Goal: Information Seeking & Learning: Learn about a topic

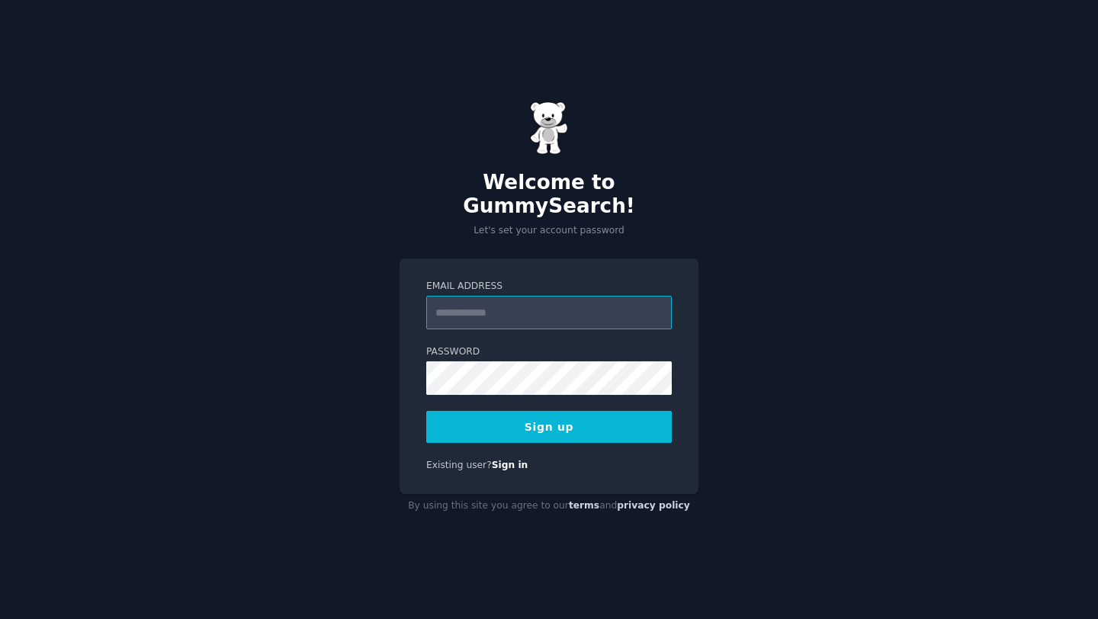
click at [538, 296] on input "Email Address" at bounding box center [549, 313] width 246 height 34
type input "**********"
click at [515, 413] on button "Sign up" at bounding box center [549, 427] width 246 height 32
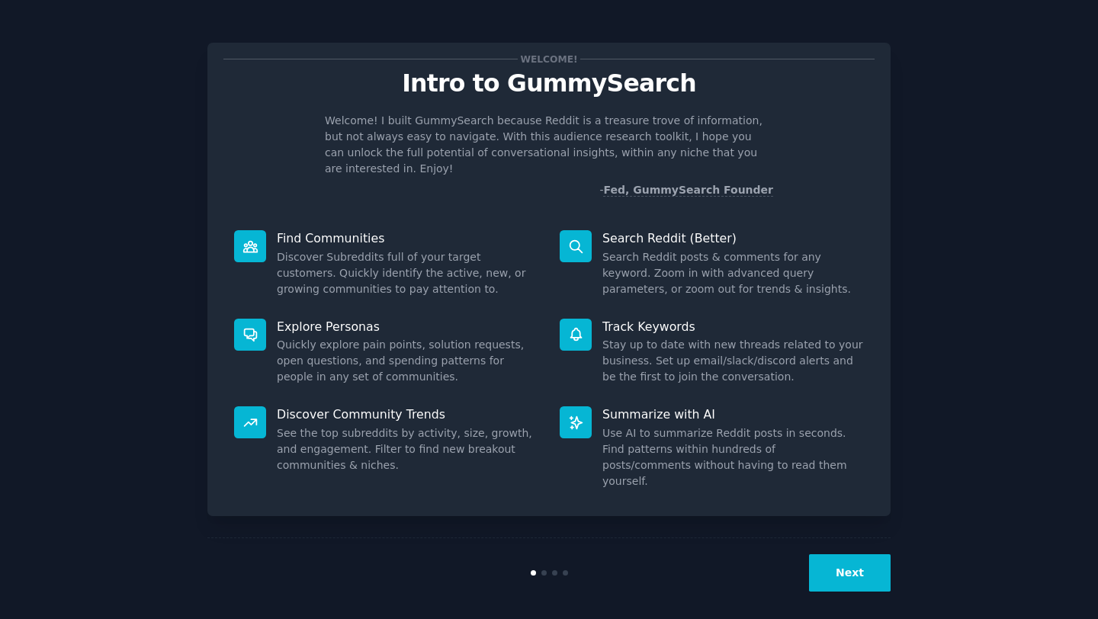
click at [585, 230] on div at bounding box center [576, 246] width 32 height 32
click at [836, 555] on button "Next" at bounding box center [850, 572] width 82 height 37
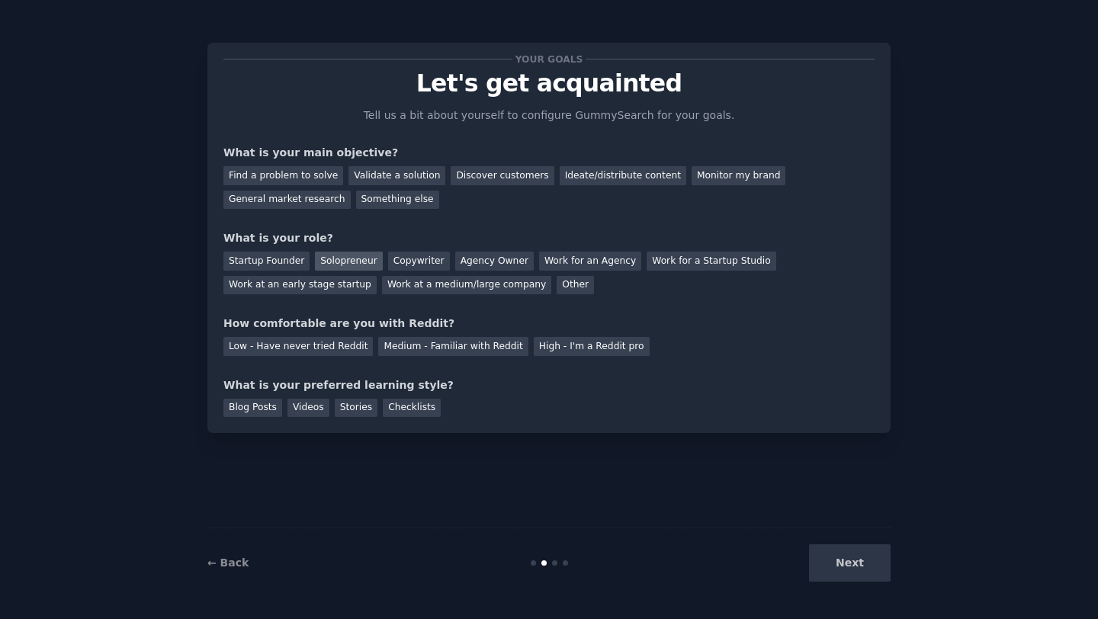
click at [329, 262] on div "Solopreneur" at bounding box center [348, 261] width 67 height 19
click at [401, 344] on div "Medium - Familiar with Reddit" at bounding box center [452, 346] width 149 height 19
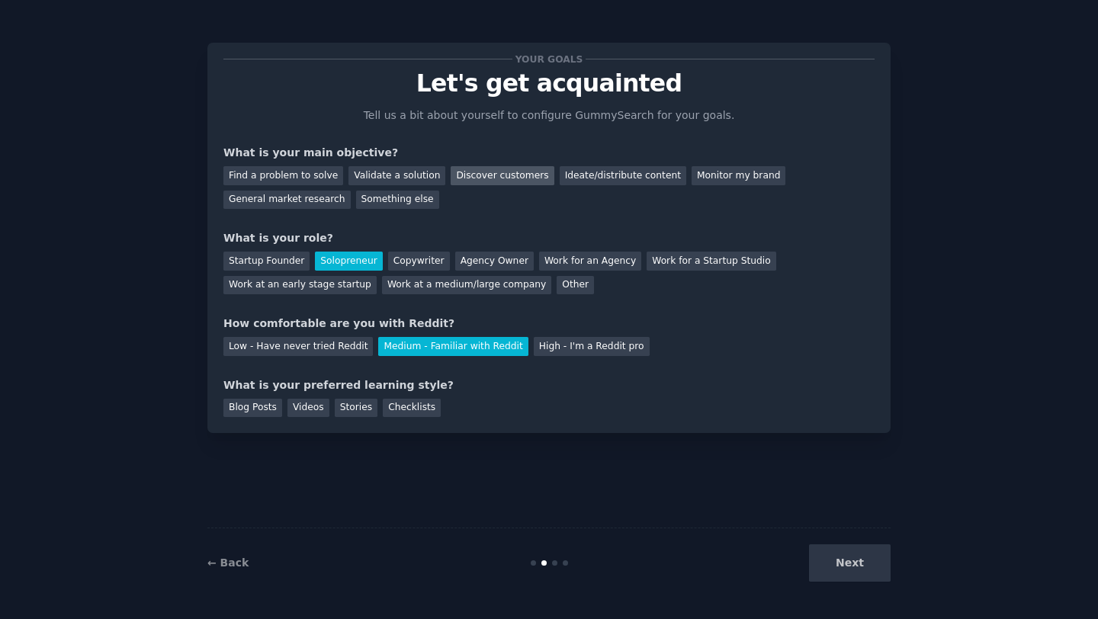
click at [520, 168] on div "Discover customers" at bounding box center [502, 175] width 103 height 19
click at [616, 170] on div "Ideate/distribute content" at bounding box center [623, 175] width 127 height 19
click at [515, 172] on div "Discover customers" at bounding box center [502, 175] width 103 height 19
click at [392, 405] on div "Checklists" at bounding box center [412, 408] width 58 height 19
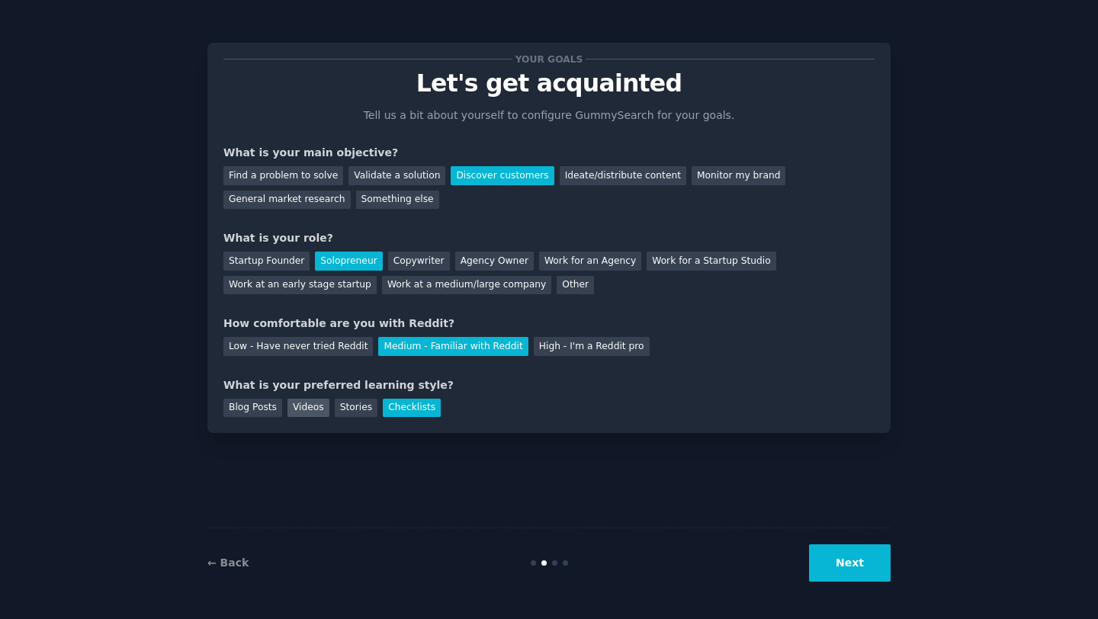
click at [318, 409] on div "Videos" at bounding box center [308, 408] width 42 height 19
click at [403, 412] on div "Checklists" at bounding box center [412, 408] width 58 height 19
click at [850, 553] on button "Next" at bounding box center [850, 562] width 82 height 37
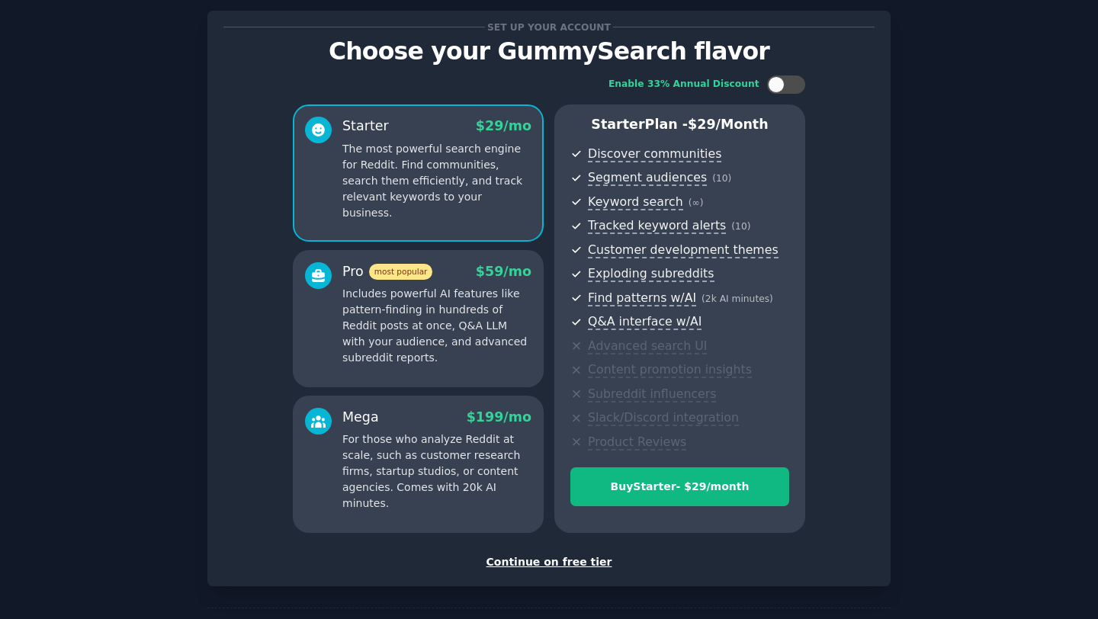
scroll to position [91, 0]
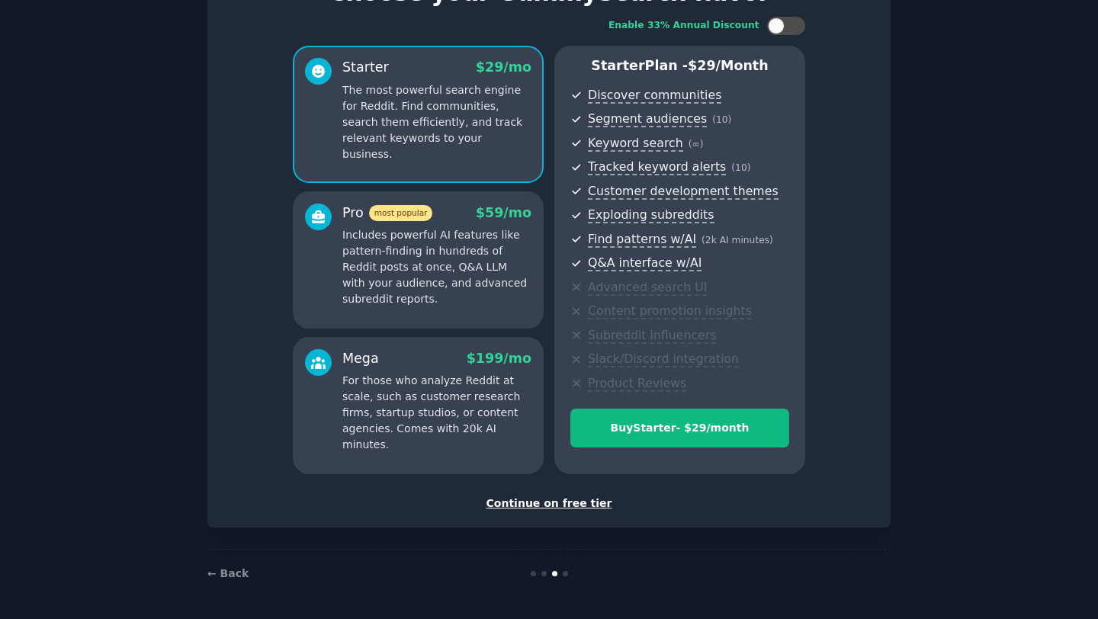
click at [557, 506] on div "Continue on free tier" at bounding box center [548, 504] width 651 height 16
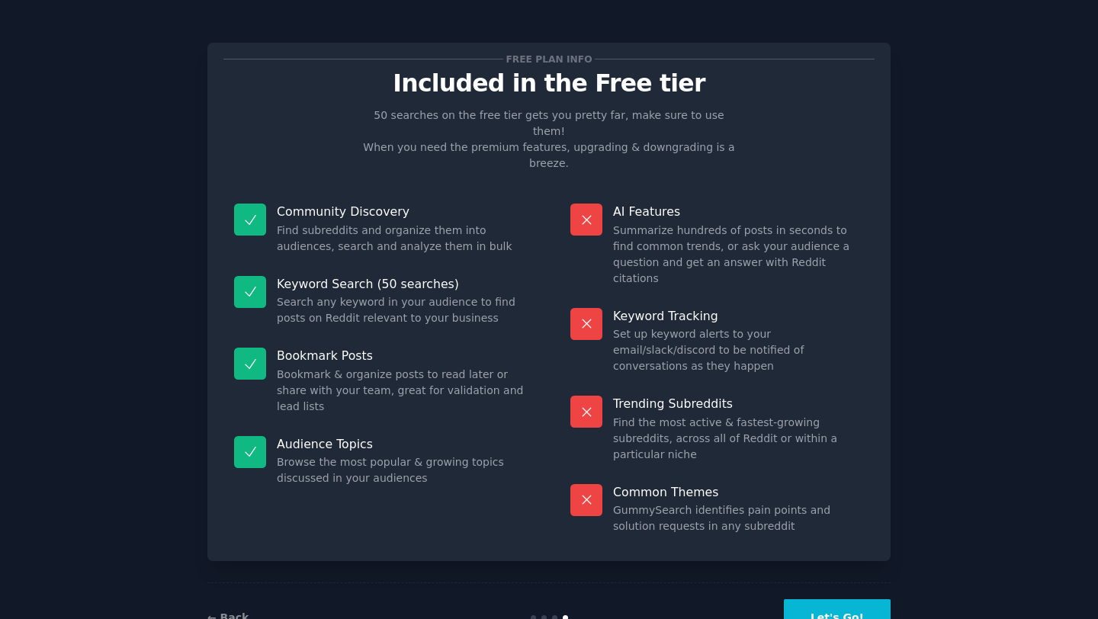
click at [857, 599] on button "Let's Go!" at bounding box center [837, 617] width 107 height 37
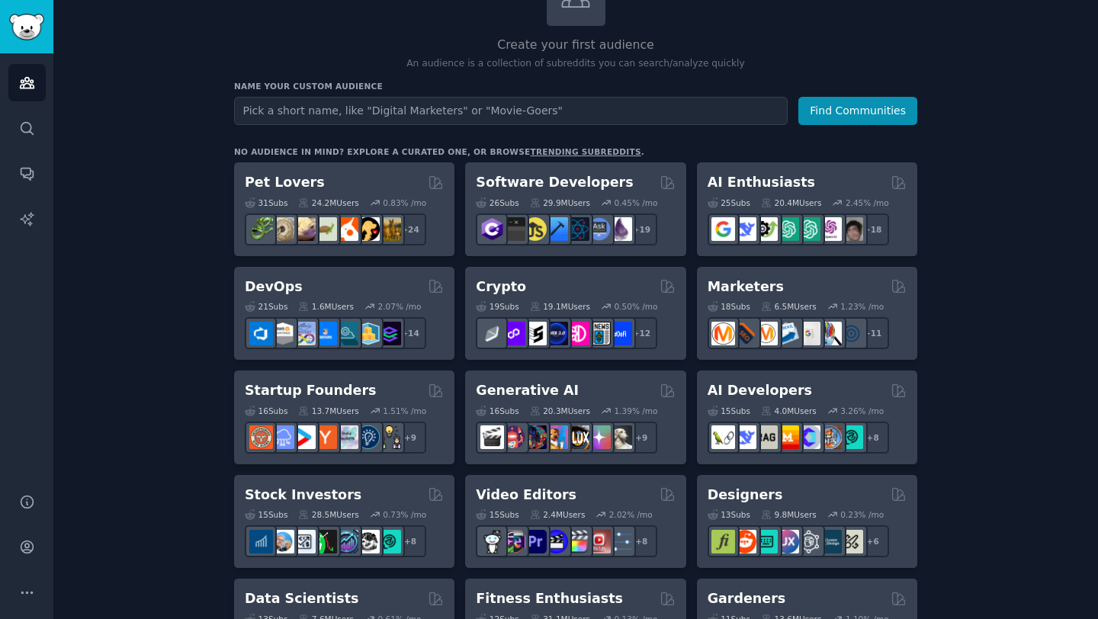
scroll to position [69, 0]
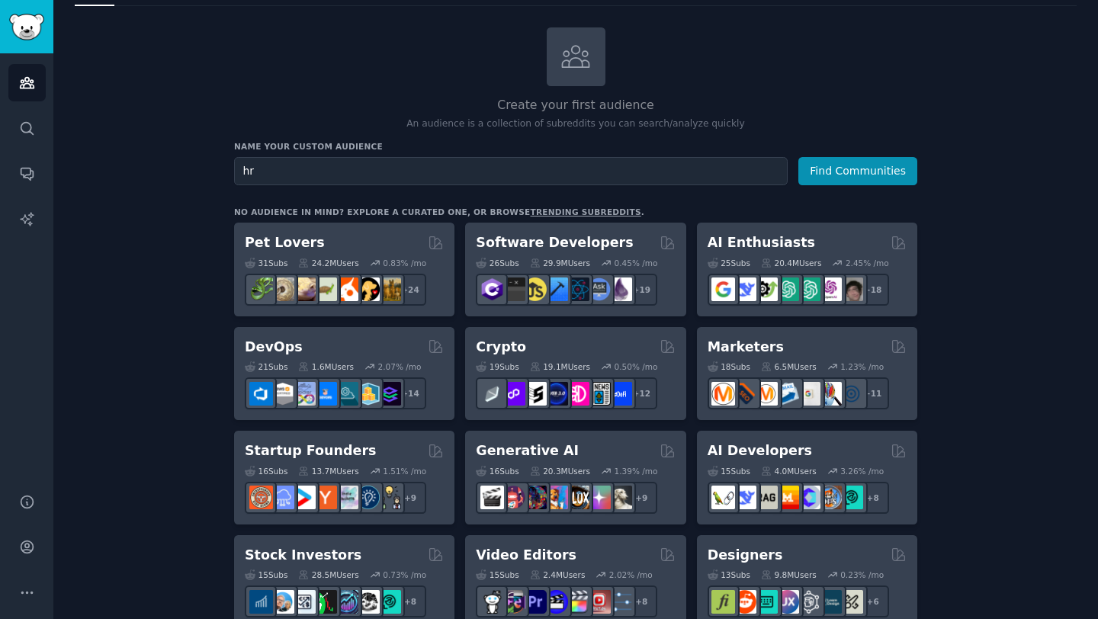
type input "h"
click at [878, 159] on button "Find Communities" at bounding box center [857, 171] width 119 height 28
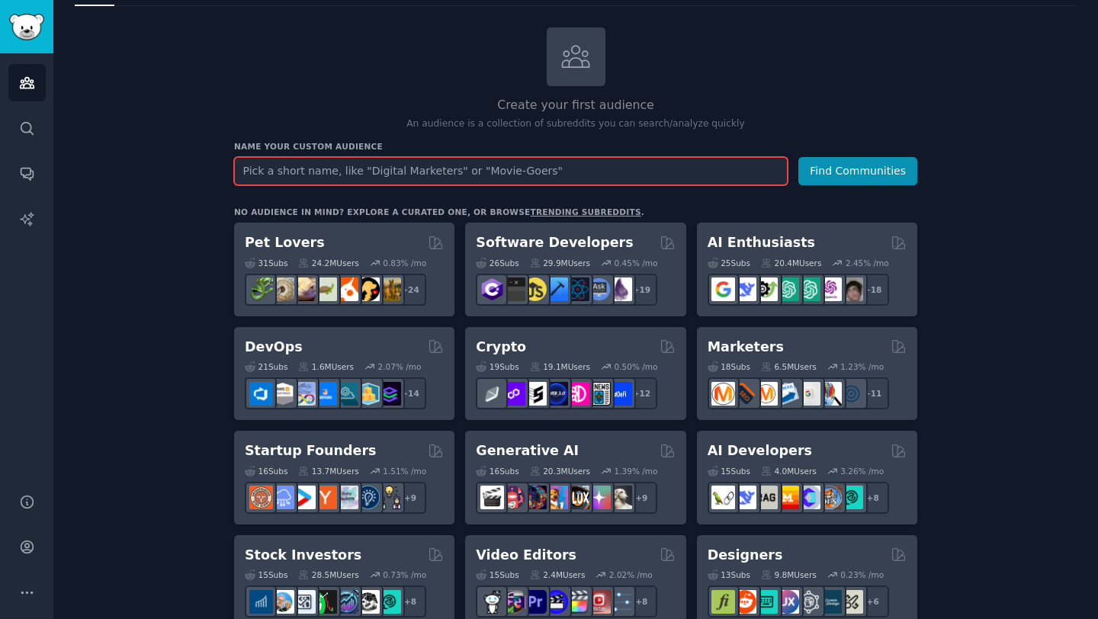
click at [641, 171] on input "text" at bounding box center [511, 171] width 554 height 28
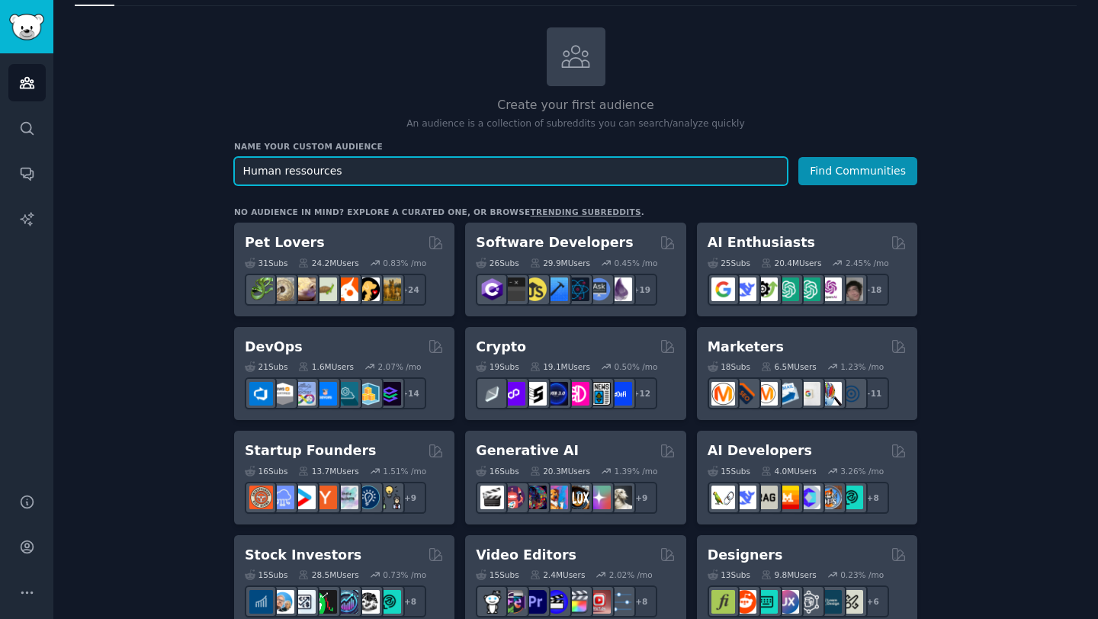
type input "Human ressources"
click at [798, 157] on button "Find Communities" at bounding box center [857, 171] width 119 height 28
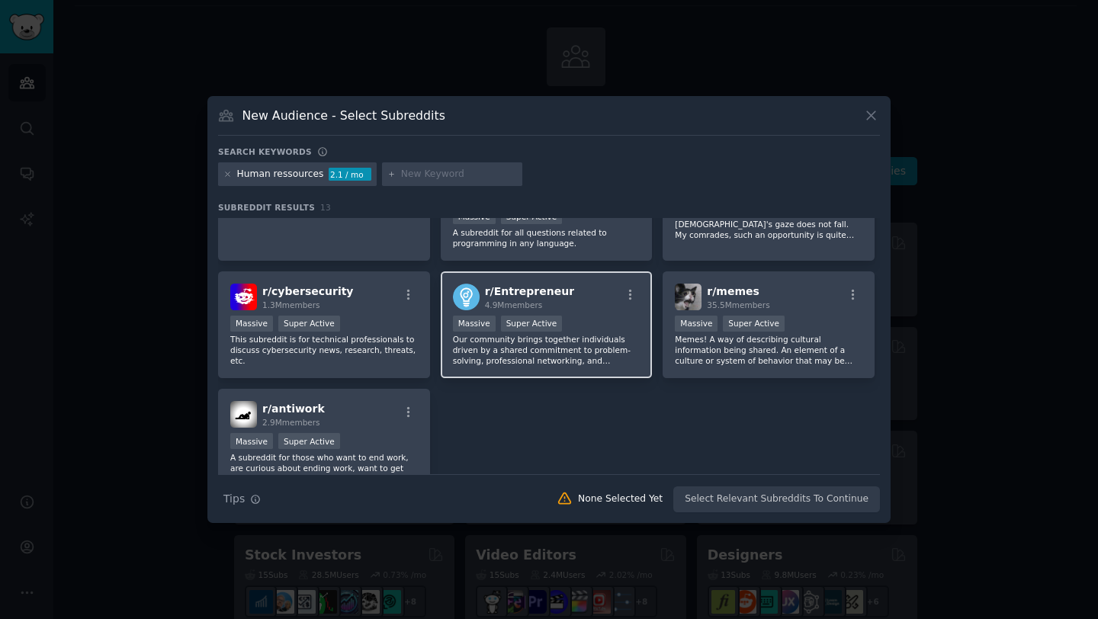
scroll to position [304, 0]
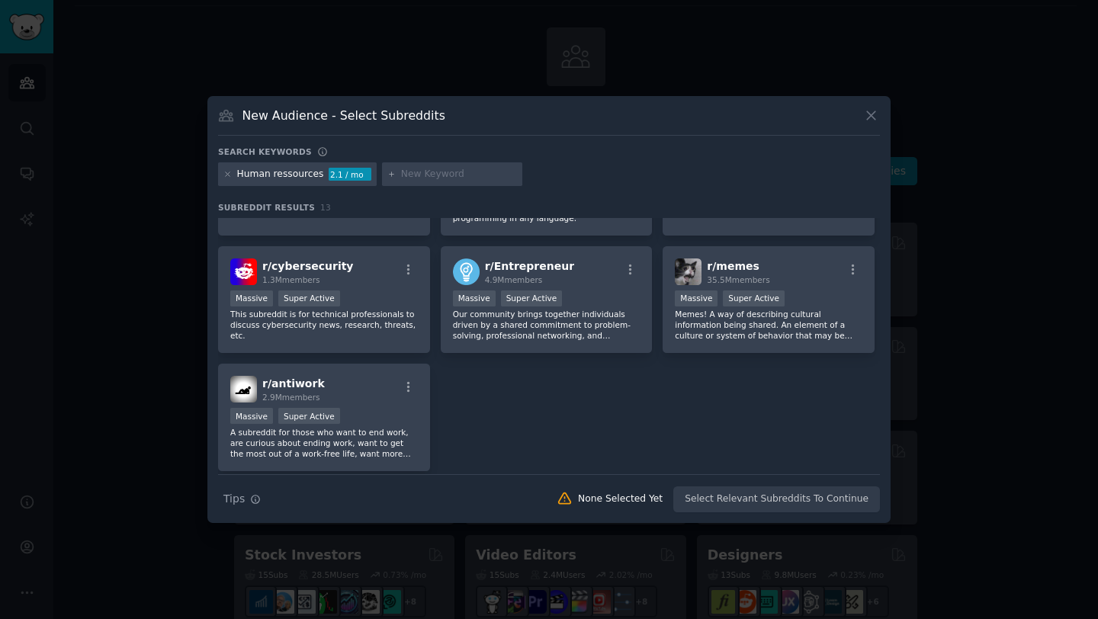
click at [878, 114] on icon at bounding box center [871, 116] width 16 height 16
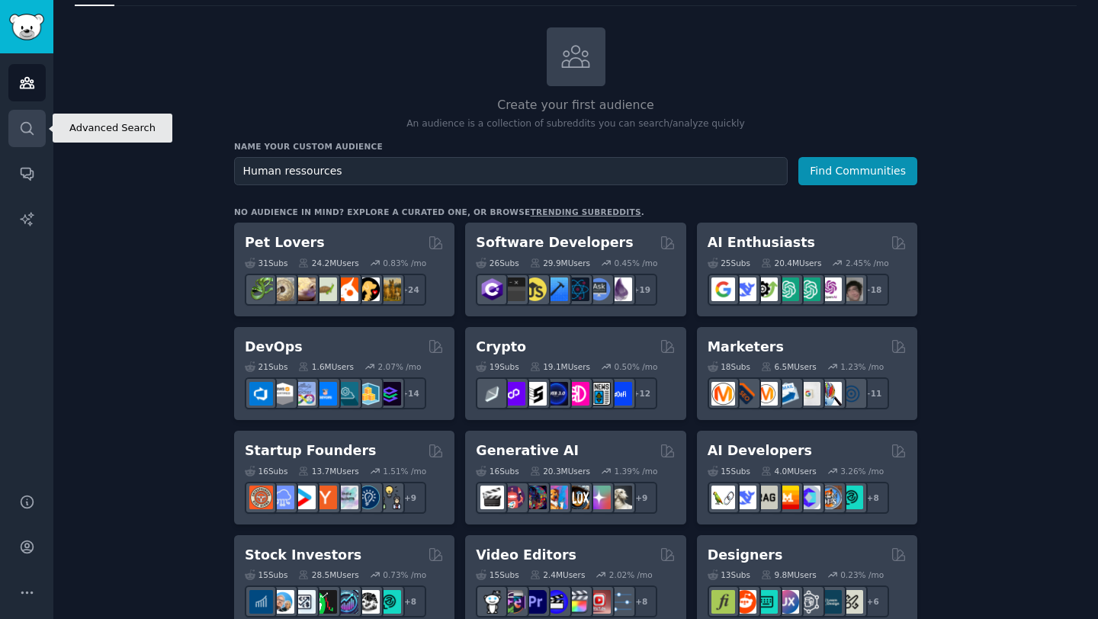
click at [29, 114] on link "Search" at bounding box center [26, 128] width 37 height 37
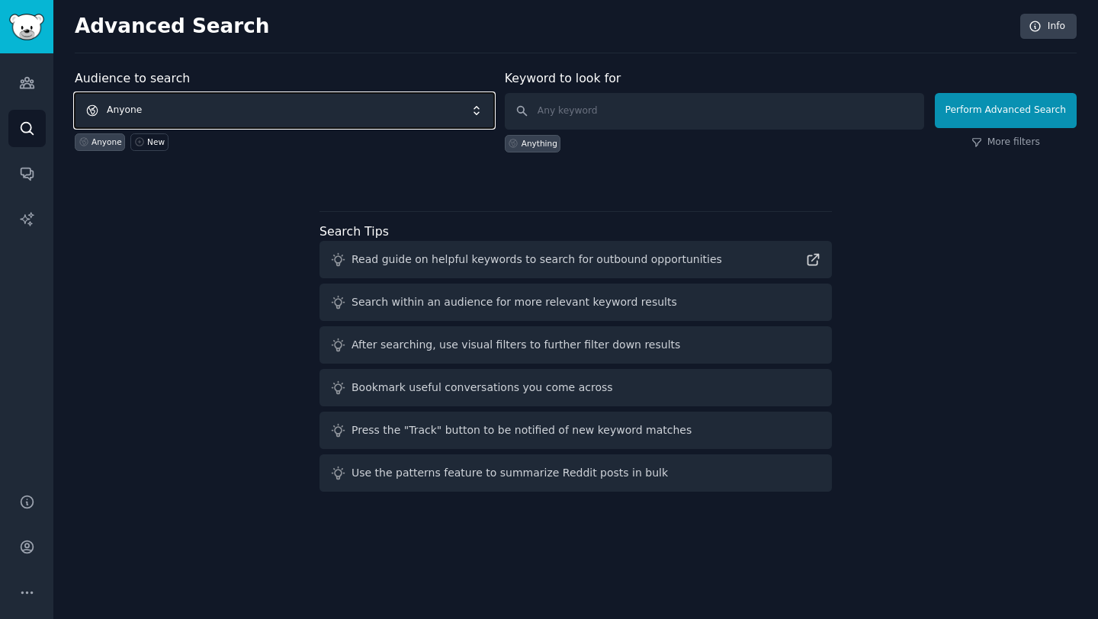
click at [285, 108] on span "Anyone" at bounding box center [284, 110] width 419 height 35
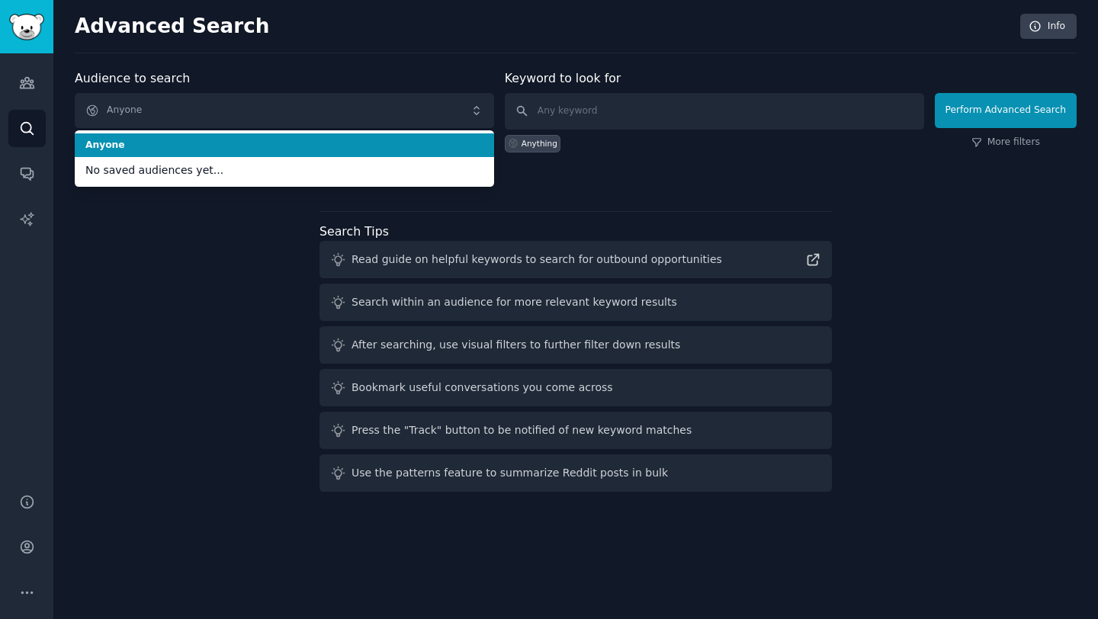
click at [305, 79] on div "Audience to search Anyone Anyone No saved audiences yet... Anyone New" at bounding box center [284, 110] width 419 height 83
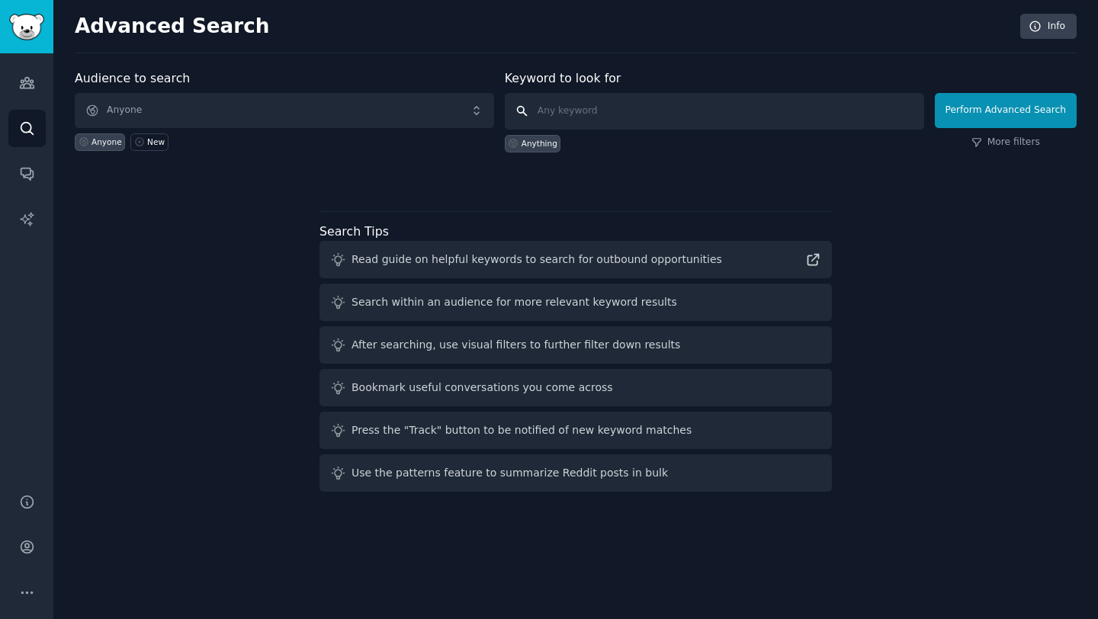
click at [589, 120] on input "text" at bounding box center [714, 111] width 419 height 37
type input "human ressources"
click button "Perform Advanced Search" at bounding box center [1006, 110] width 142 height 35
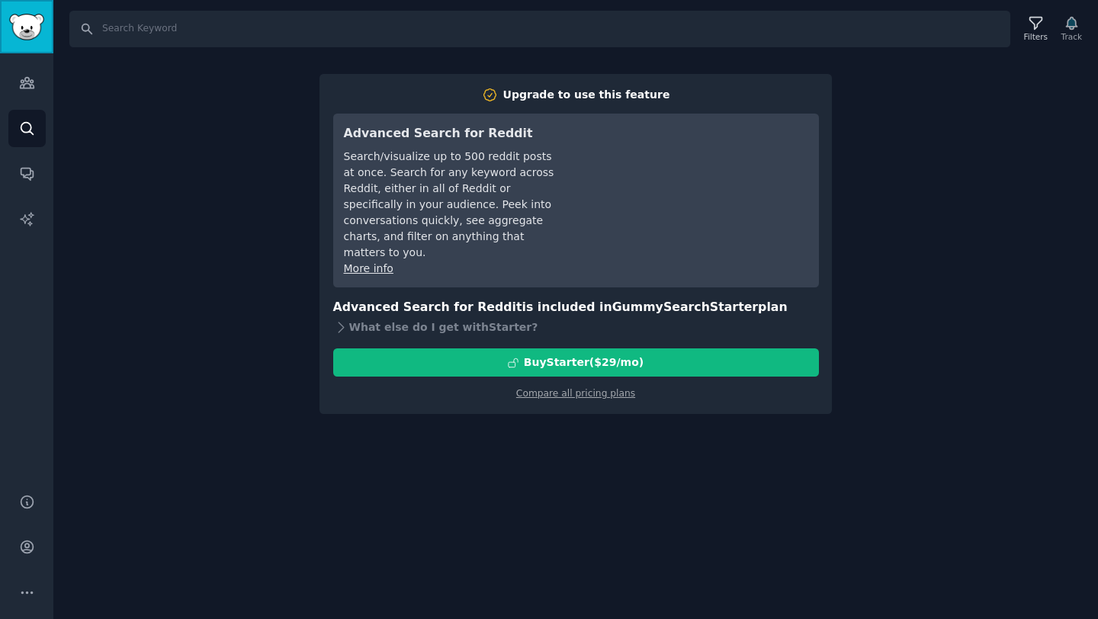
click at [27, 31] on img "Sidebar" at bounding box center [26, 27] width 35 height 27
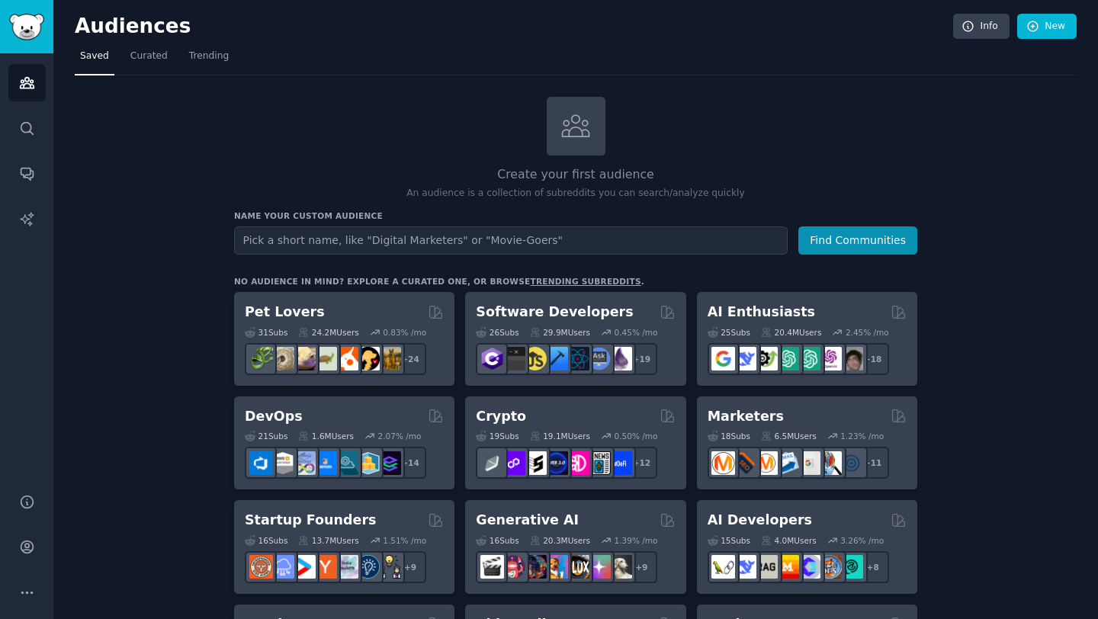
click at [637, 238] on input "text" at bounding box center [511, 240] width 554 height 28
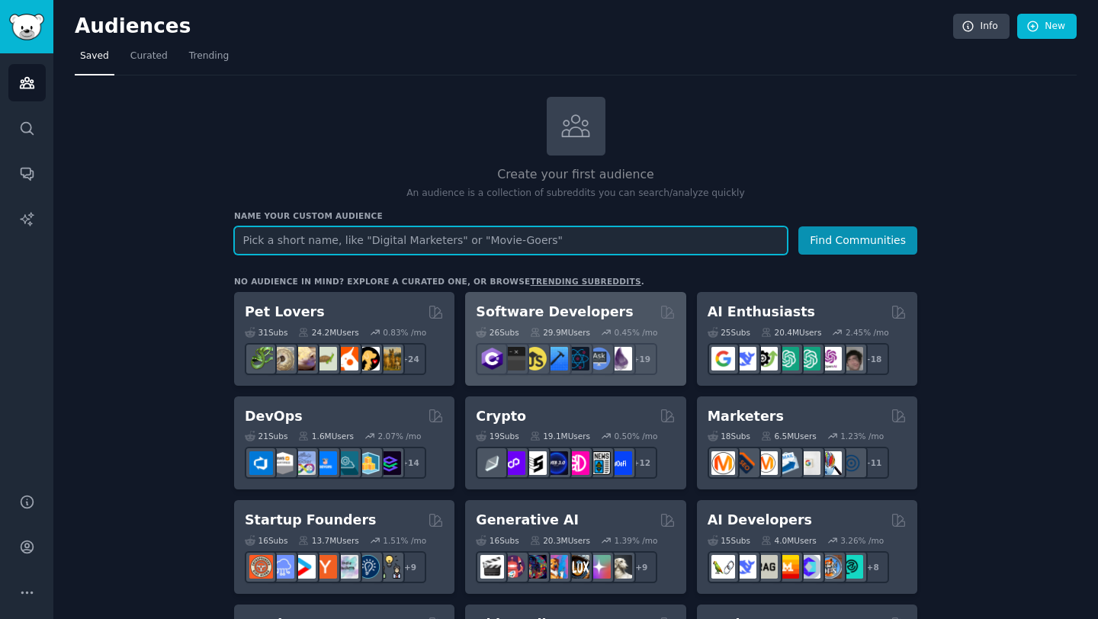
paste input "r/humanresources"
type input "r/humanresources"
click at [798, 226] on button "Find Communities" at bounding box center [857, 240] width 119 height 28
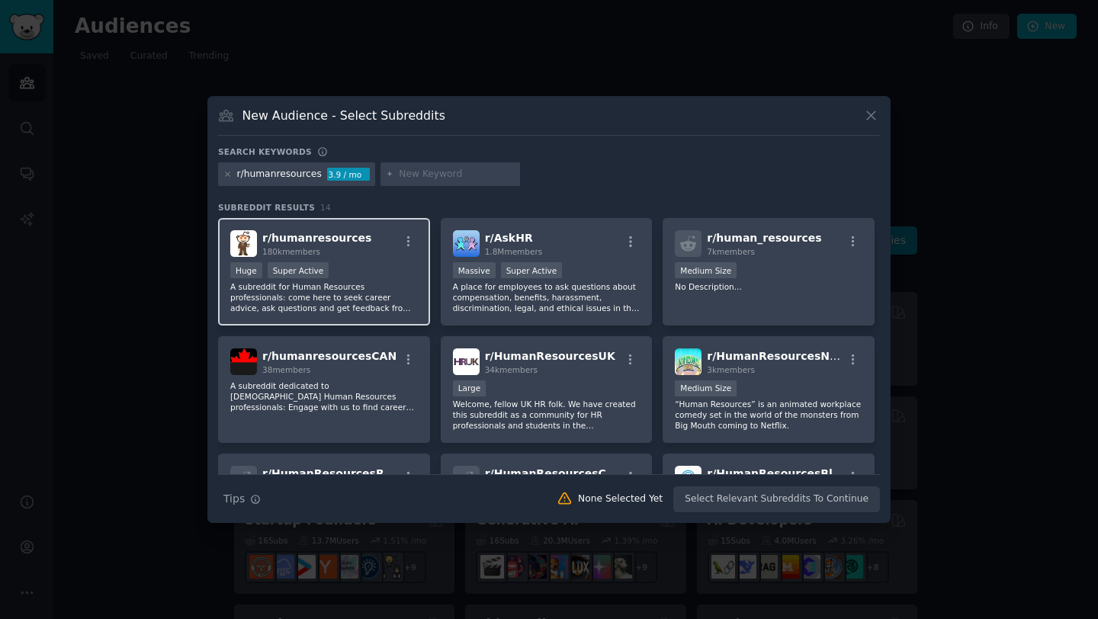
click at [362, 300] on p "A subreddit for Human Resources professionals: come here to seek career advice,…" at bounding box center [324, 297] width 188 height 32
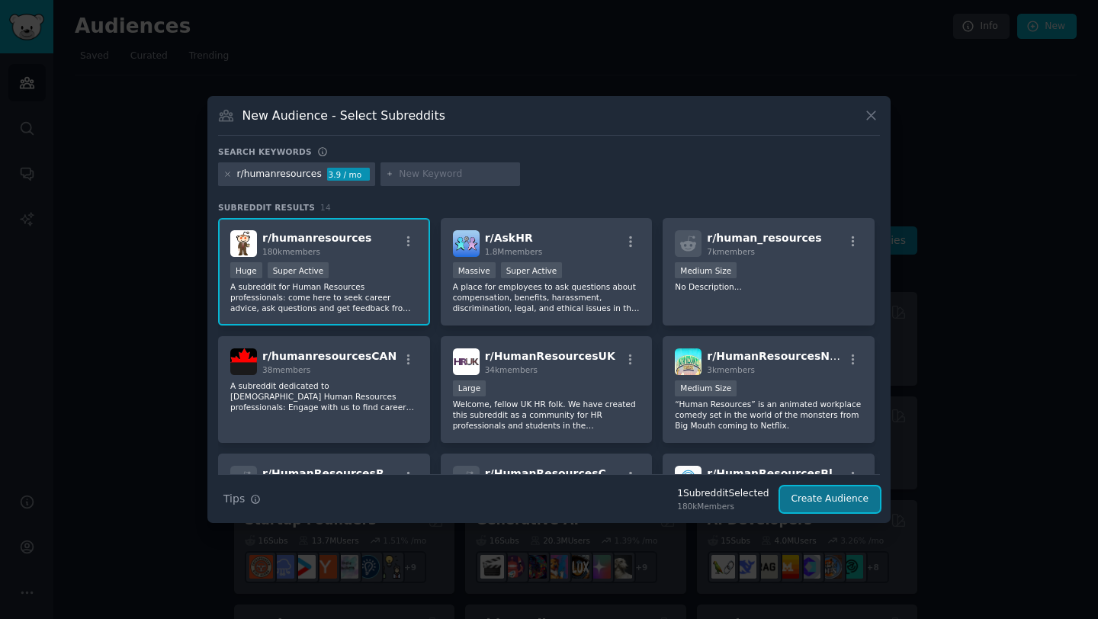
click at [852, 497] on button "Create Audience" at bounding box center [830, 499] width 101 height 26
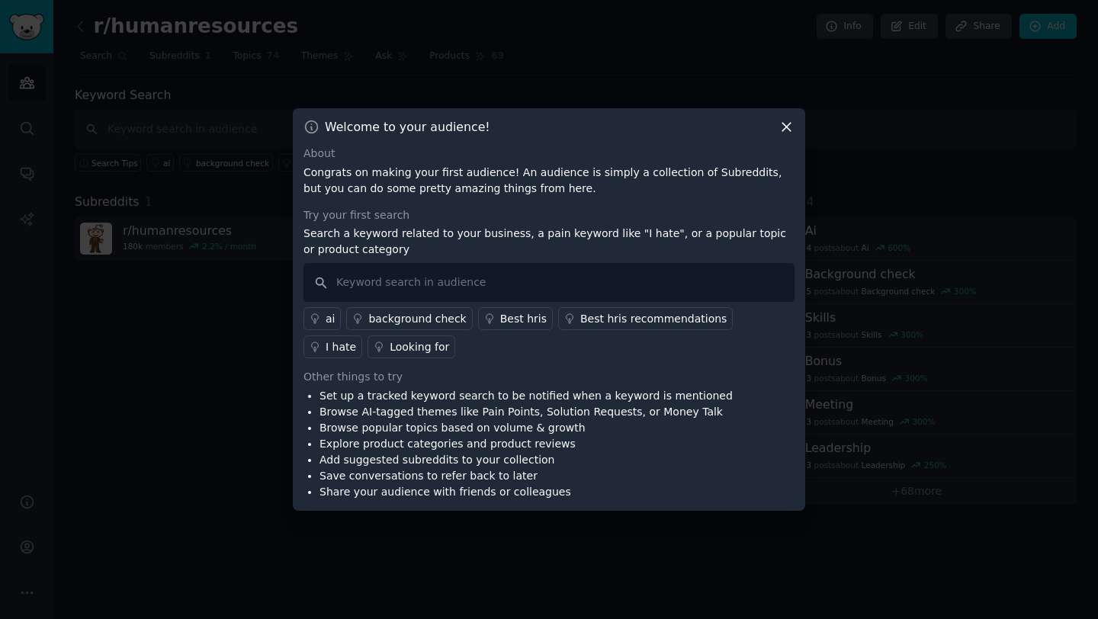
click at [390, 345] on div "Looking for" at bounding box center [419, 347] width 59 height 16
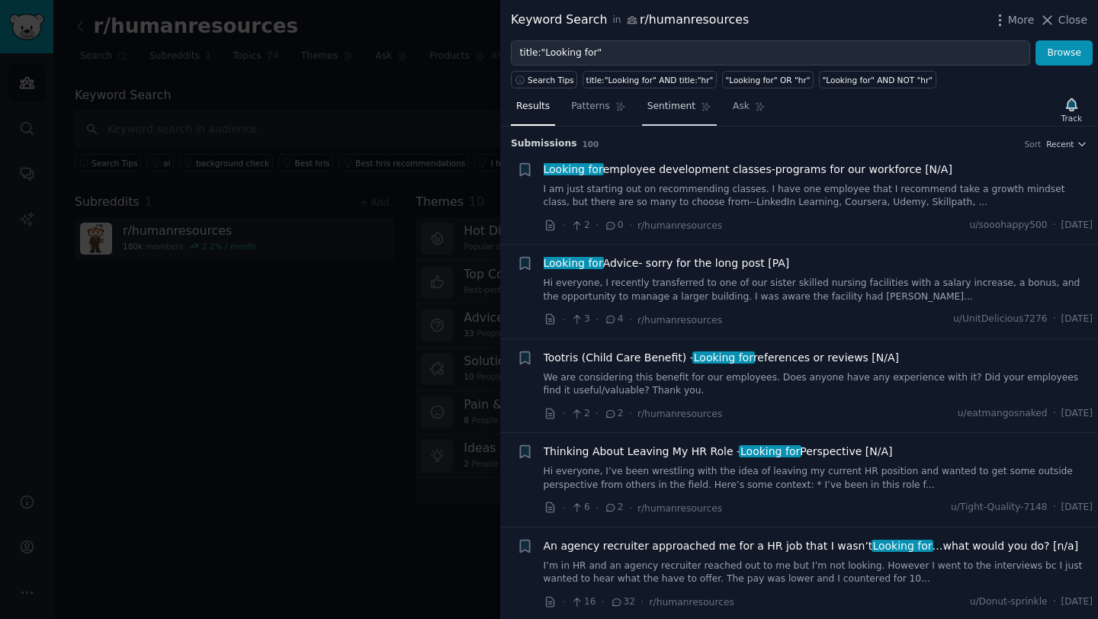
click at [666, 101] on span "Sentiment" at bounding box center [671, 107] width 48 height 14
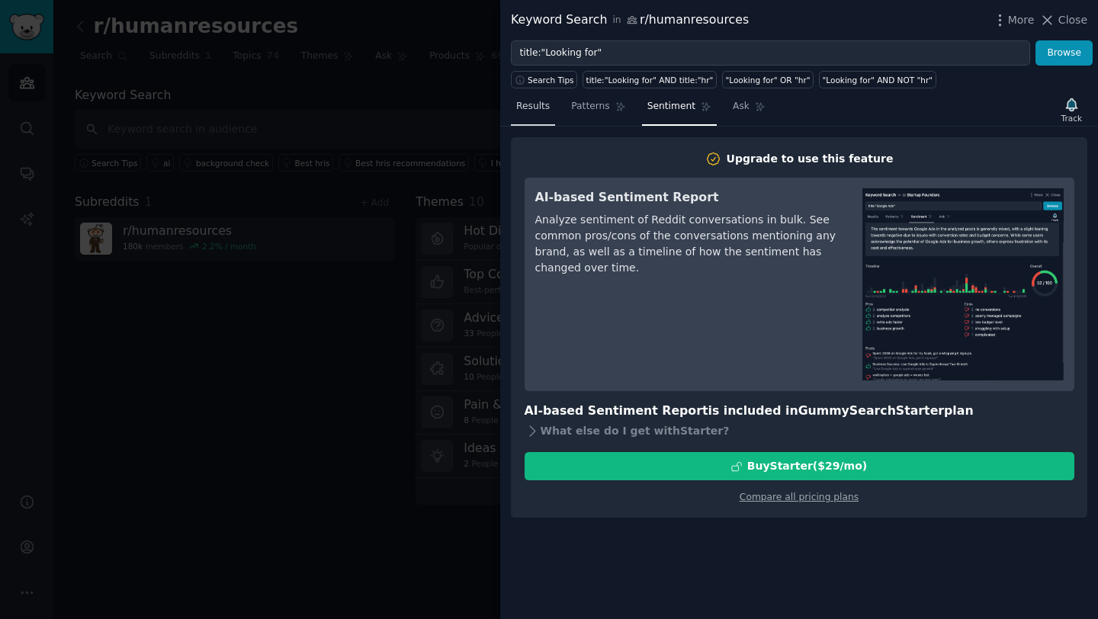
click at [535, 105] on span "Results" at bounding box center [533, 107] width 34 height 14
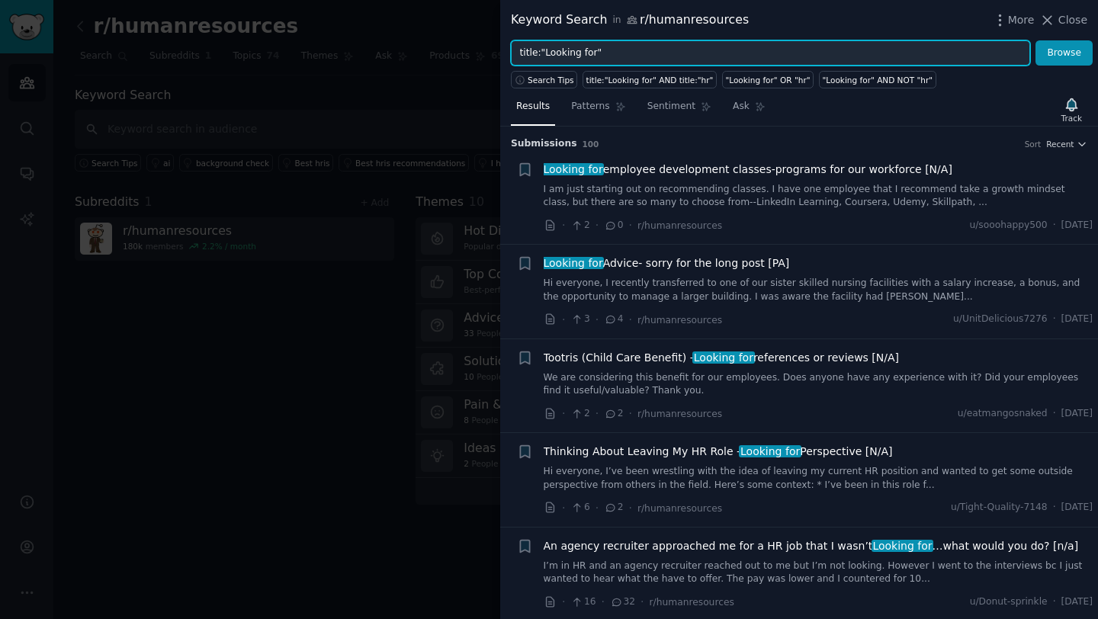
drag, startPoint x: 619, startPoint y: 50, endPoint x: 496, endPoint y: 43, distance: 122.9
click at [496, 43] on div "Keyword Search in r/humanresources More Close title:"Looking for" Browse Search…" at bounding box center [549, 309] width 1098 height 619
click at [658, 58] on input "title:"Looking for"" at bounding box center [770, 53] width 519 height 26
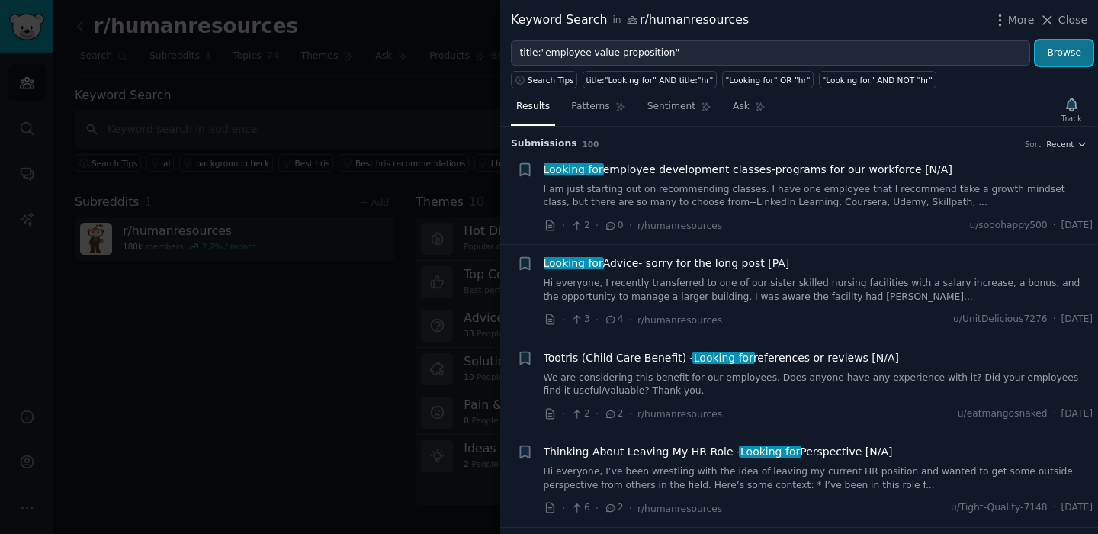
click at [1042, 56] on button "Browse" at bounding box center [1063, 53] width 57 height 26
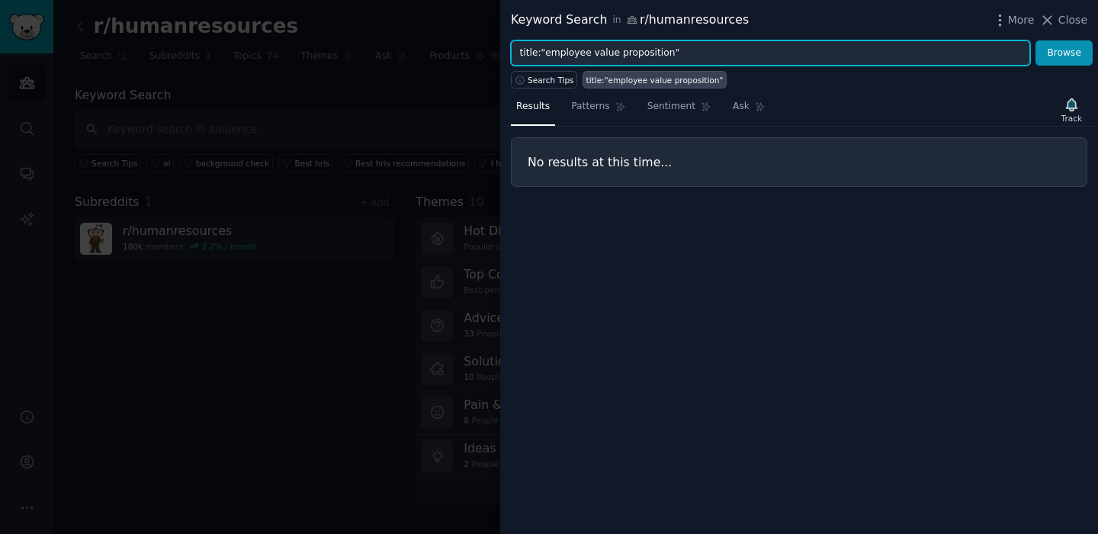
click at [660, 53] on input "title:"employee value proposition"" at bounding box center [770, 53] width 519 height 26
drag, startPoint x: 663, startPoint y: 52, endPoint x: 589, endPoint y: 53, distance: 74.0
click at [589, 53] on input "title:"employee value proposition"" at bounding box center [770, 53] width 519 height 26
click at [1035, 40] on button "Browse" at bounding box center [1063, 53] width 57 height 26
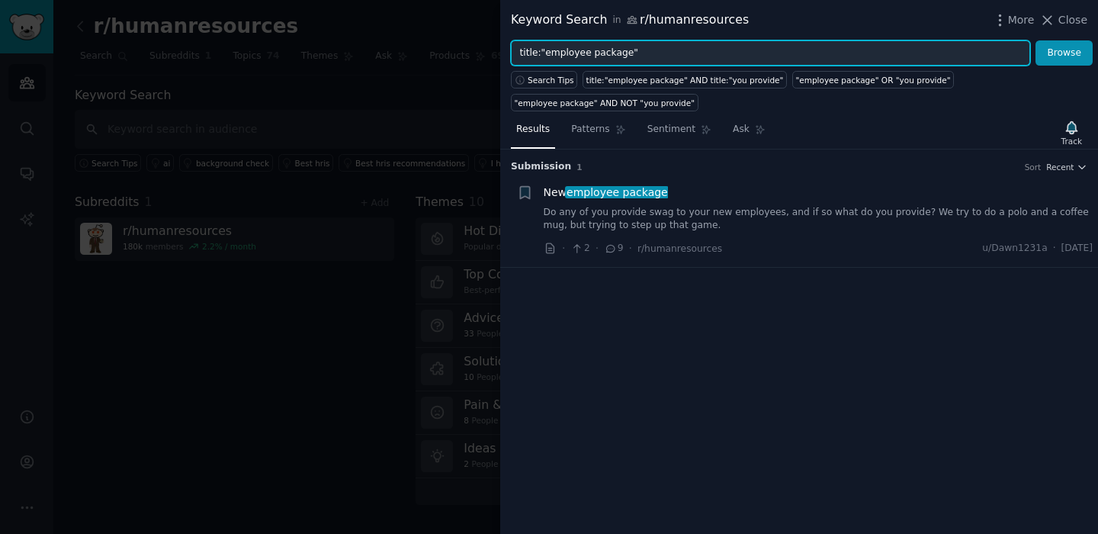
drag, startPoint x: 624, startPoint y: 50, endPoint x: 544, endPoint y: 47, distance: 79.3
click at [544, 47] on input "title:"employee package"" at bounding box center [770, 53] width 519 height 26
type input "title:"commute""
click at [1035, 40] on button "Browse" at bounding box center [1063, 53] width 57 height 26
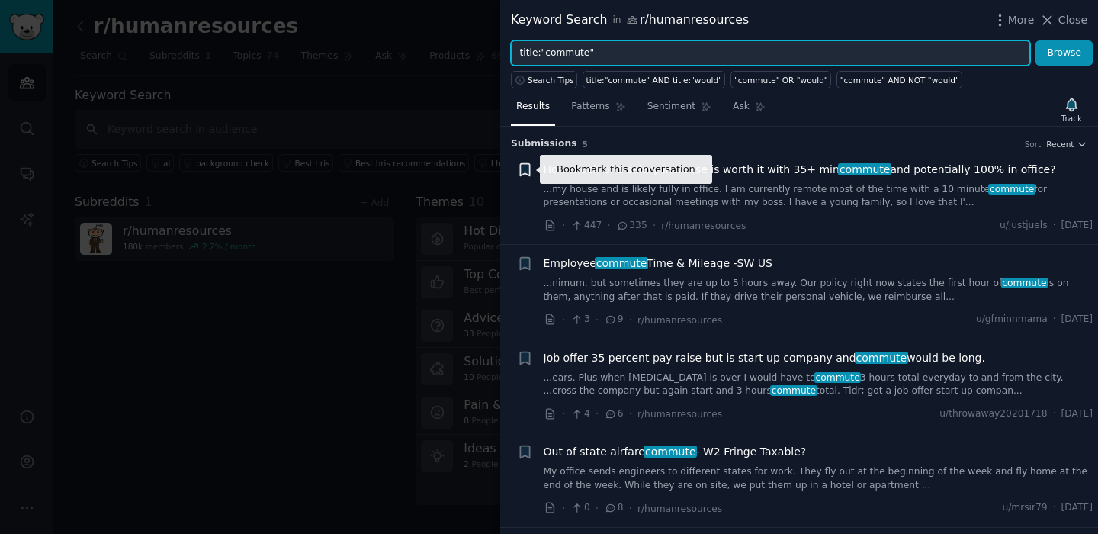
click at [527, 165] on icon "button" at bounding box center [524, 169] width 9 height 12
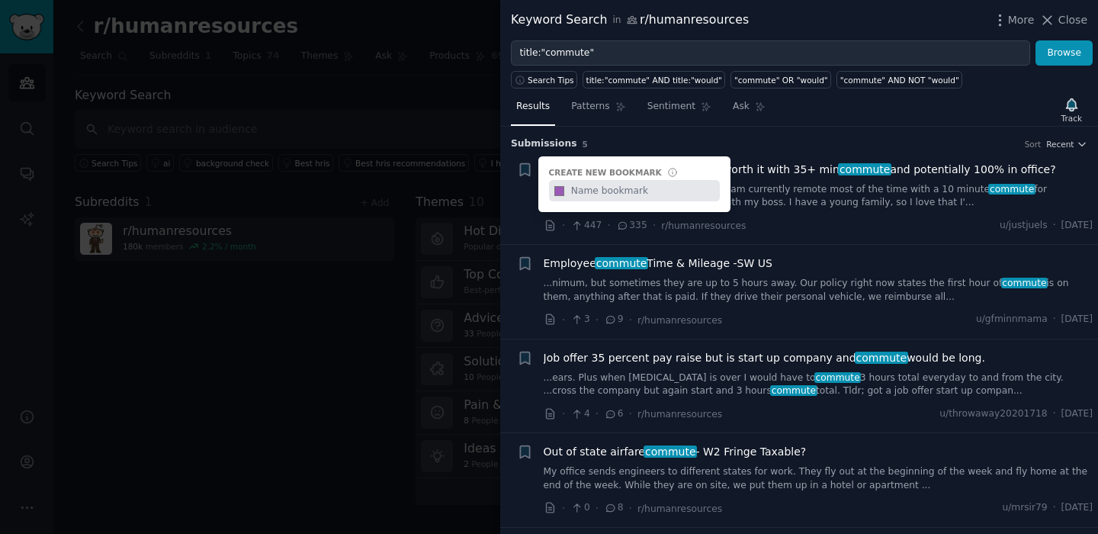
click at [519, 194] on div "Bookmark this conversation + Create new bookmark #9b59b6" at bounding box center [525, 198] width 16 height 72
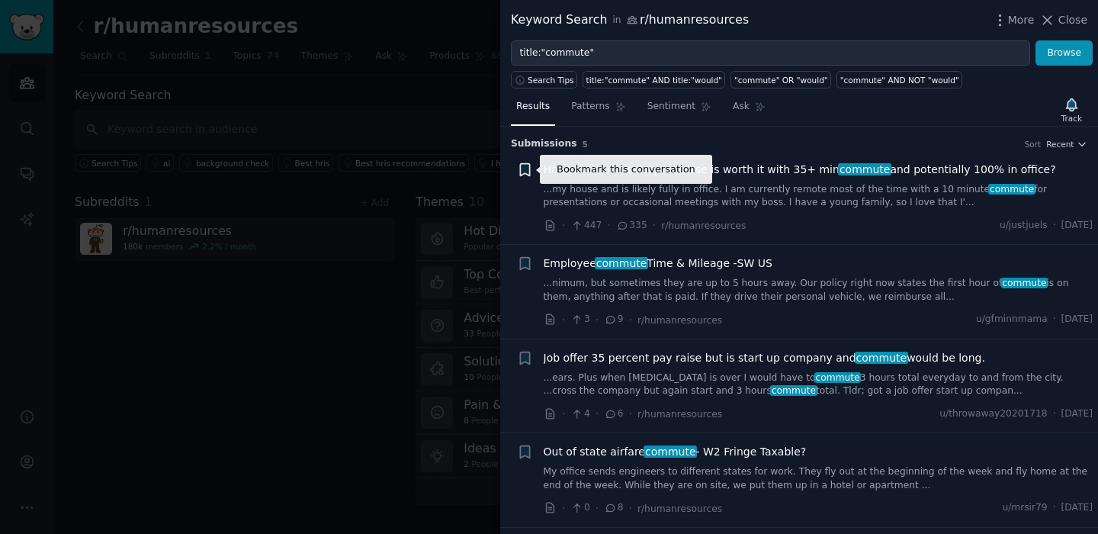
click at [522, 169] on icon "button" at bounding box center [524, 169] width 9 height 12
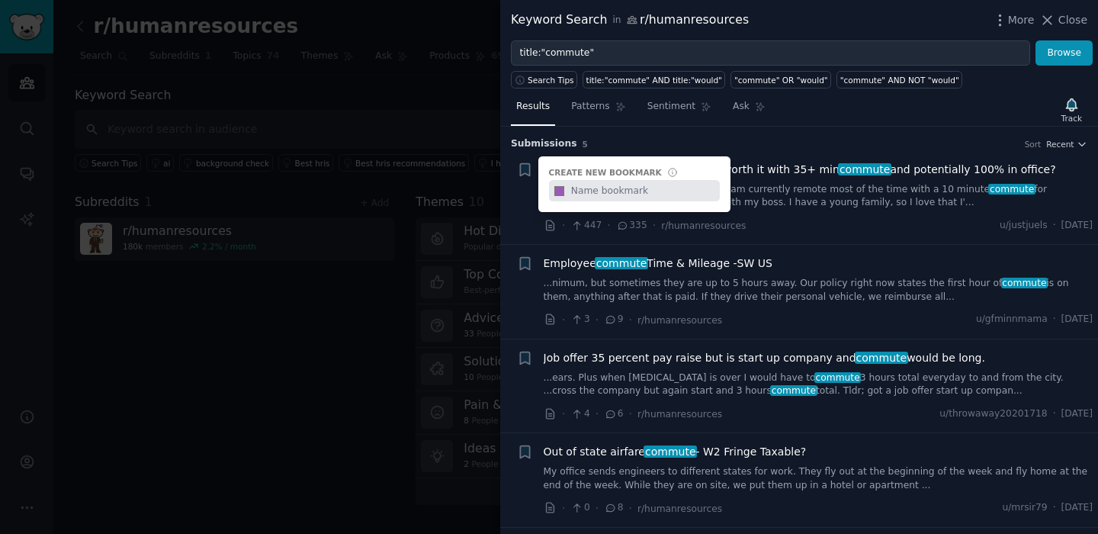
click at [583, 197] on input "text" at bounding box center [643, 190] width 151 height 21
click at [672, 184] on input "Commute" at bounding box center [643, 190] width 151 height 21
type input "Commute"
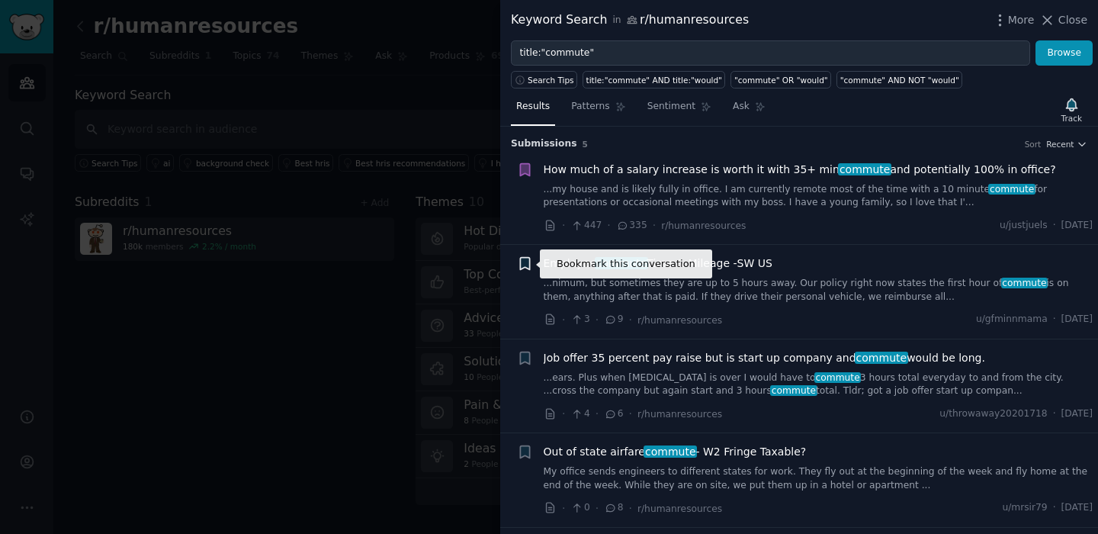
click at [523, 259] on icon "button" at bounding box center [524, 264] width 9 height 12
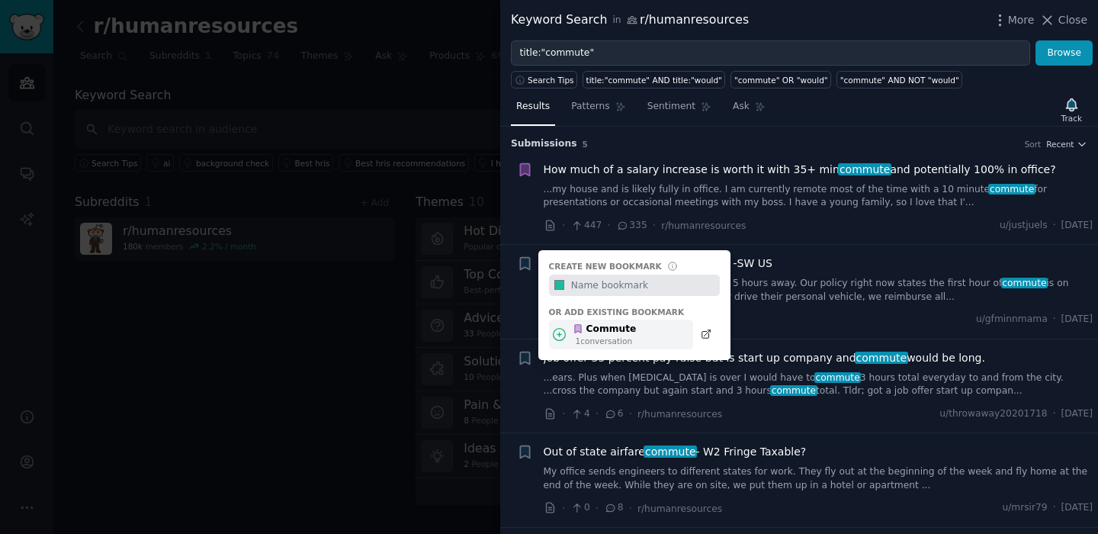
click at [597, 337] on div "1 conversation" at bounding box center [606, 341] width 61 height 11
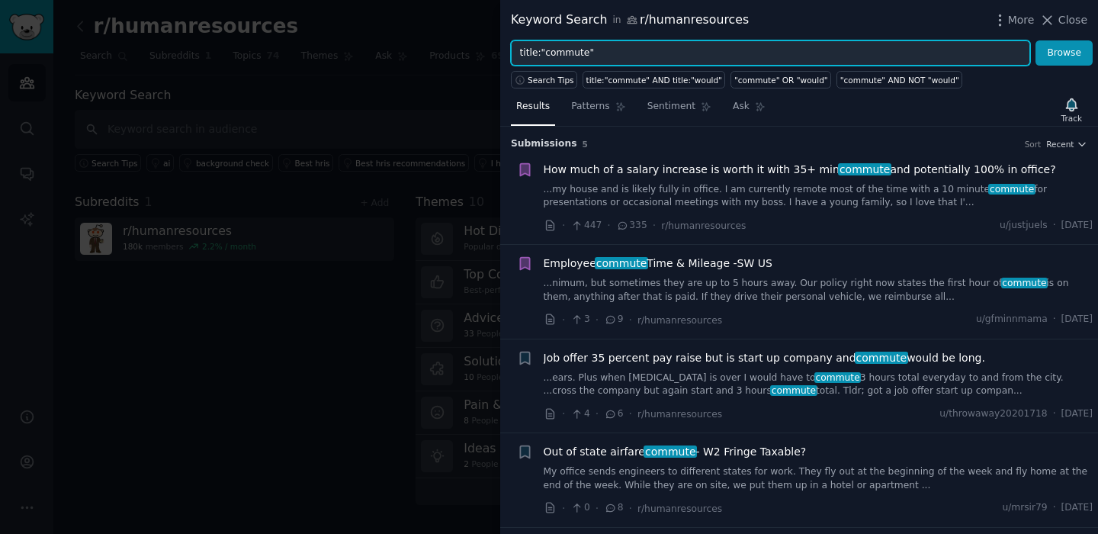
drag, startPoint x: 586, startPoint y: 51, endPoint x: 544, endPoint y: 50, distance: 42.7
click at [544, 50] on input "title:"commute"" at bounding box center [770, 53] width 519 height 26
type input "title:"package""
click at [1035, 40] on button "Browse" at bounding box center [1063, 53] width 57 height 26
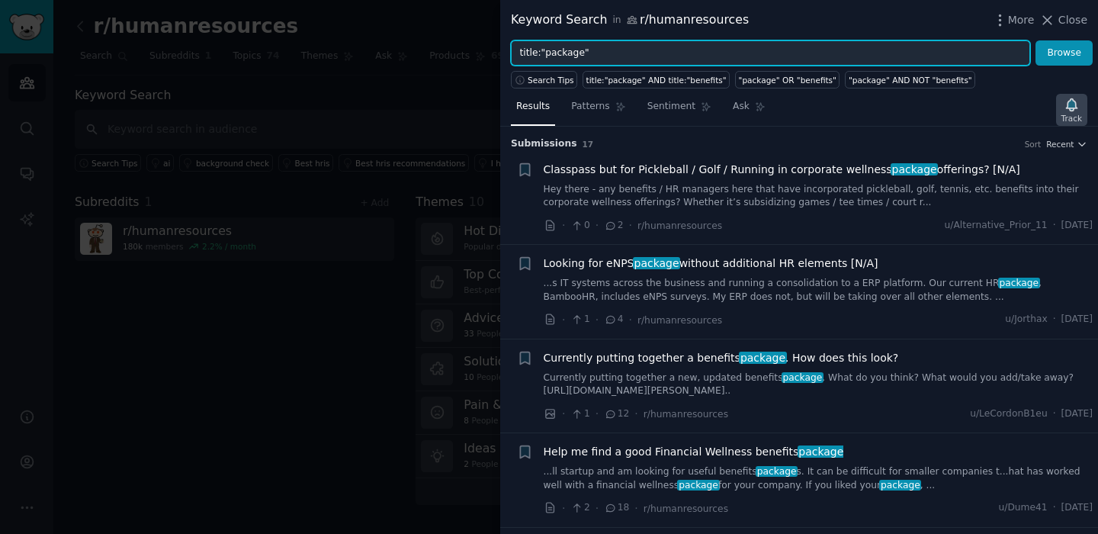
click at [1065, 113] on div "Track" at bounding box center [1071, 118] width 21 height 11
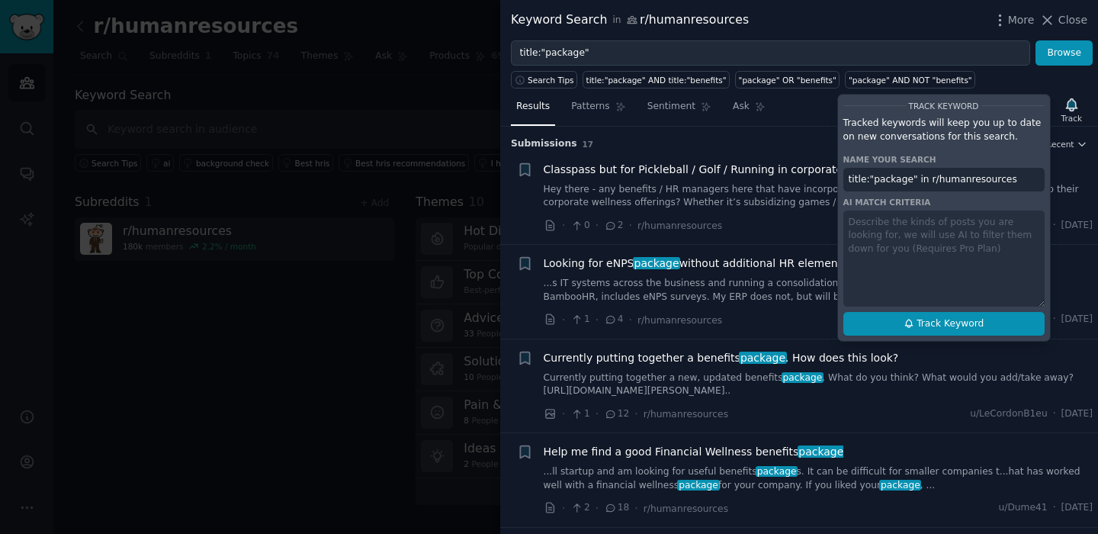
click at [926, 329] on span "Track Keyword" at bounding box center [950, 324] width 67 height 14
type input "title:"package" in r/humanresources"
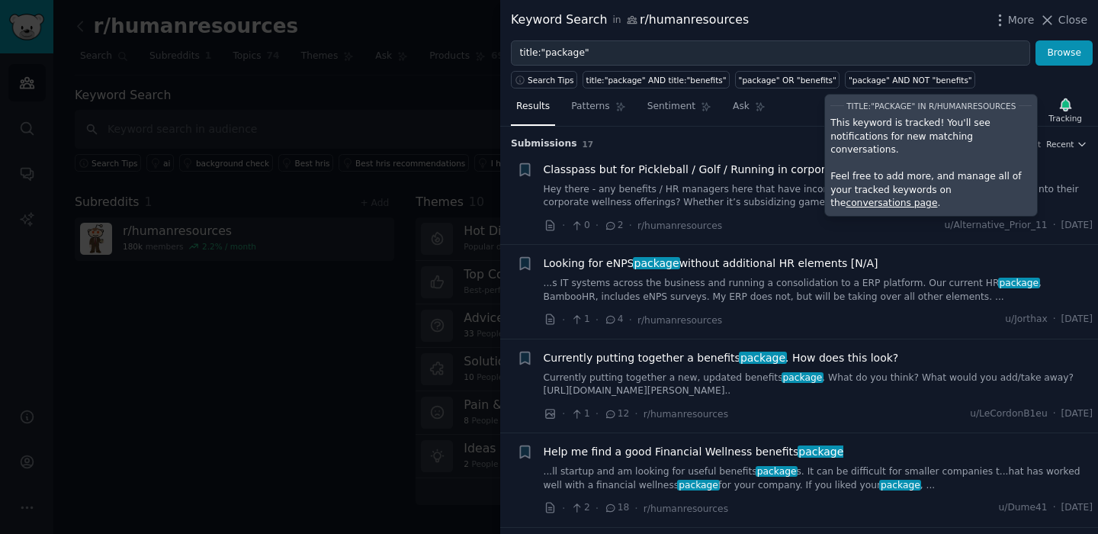
click at [775, 117] on div "Results Patterns Sentiment Ask Tracking title:"package" in r/humanresources Thi…" at bounding box center [799, 110] width 598 height 33
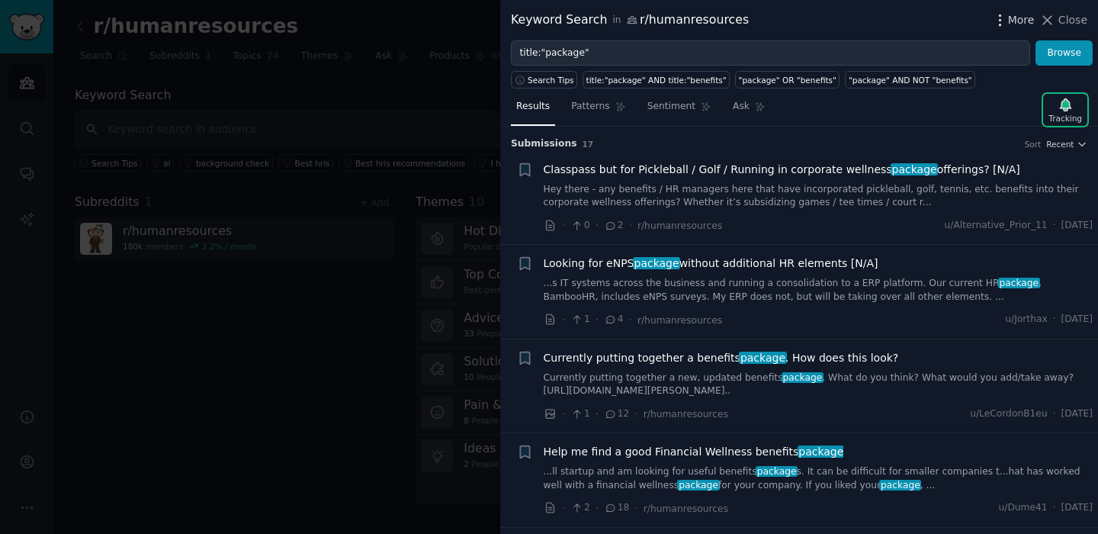
click at [1005, 20] on icon "button" at bounding box center [1000, 20] width 16 height 16
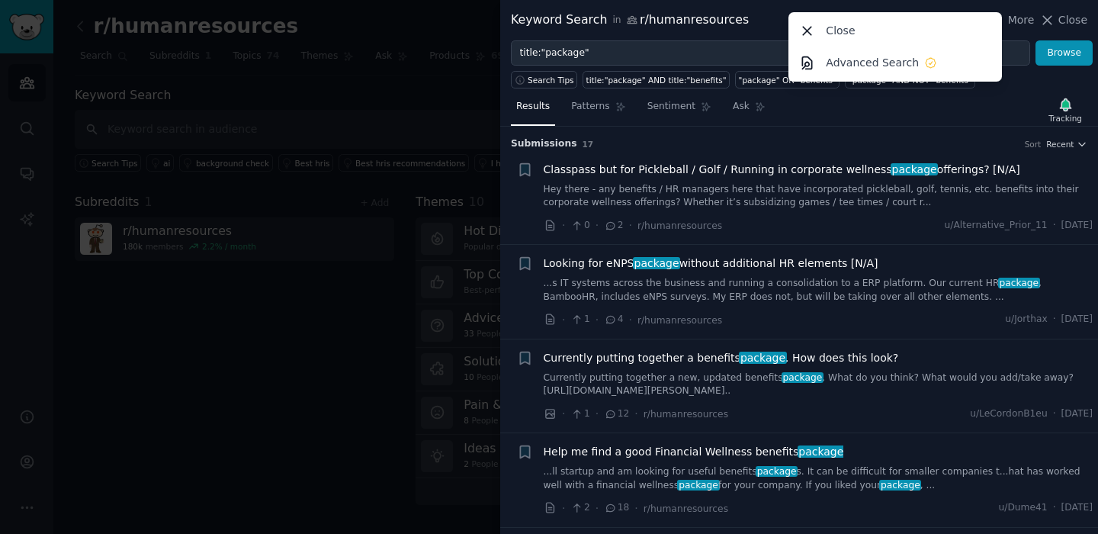
click at [859, 127] on div "Submission s 17 Sort Recent" at bounding box center [799, 139] width 576 height 24
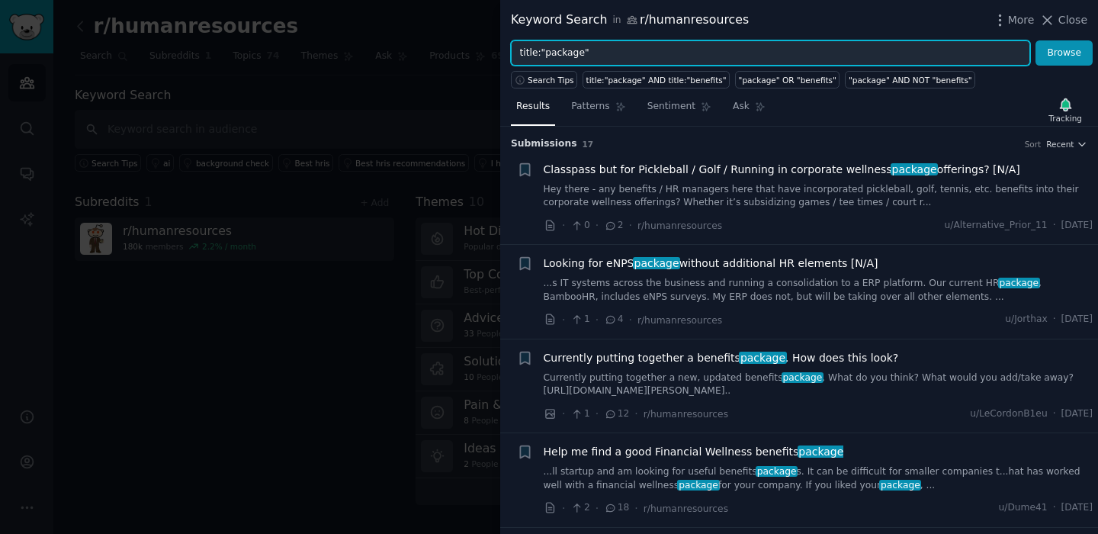
drag, startPoint x: 581, startPoint y: 53, endPoint x: 544, endPoint y: 53, distance: 37.4
click at [544, 53] on input "title:"package"" at bounding box center [770, 53] width 519 height 26
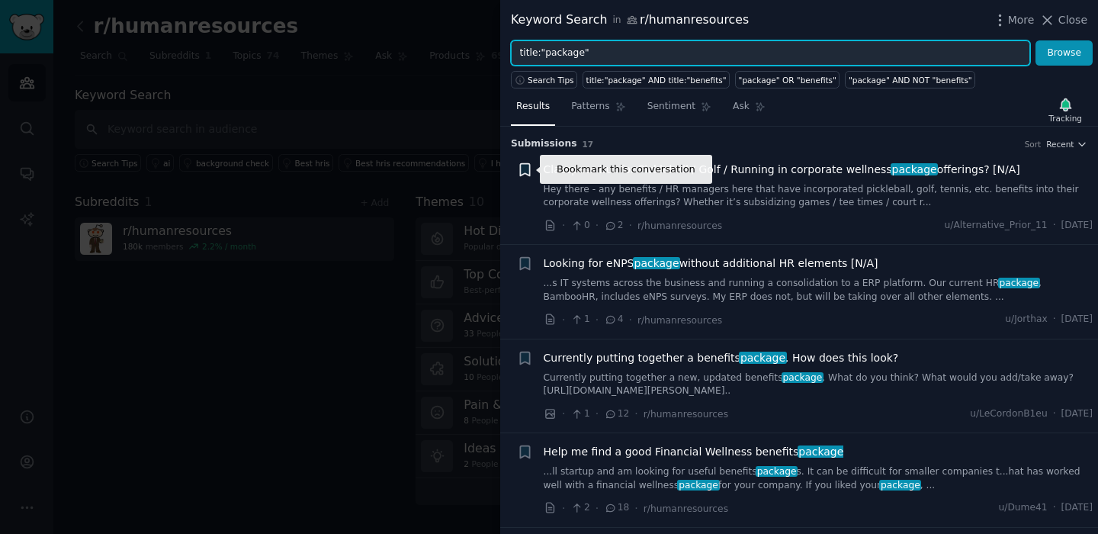
click at [518, 171] on icon "button" at bounding box center [525, 170] width 16 height 16
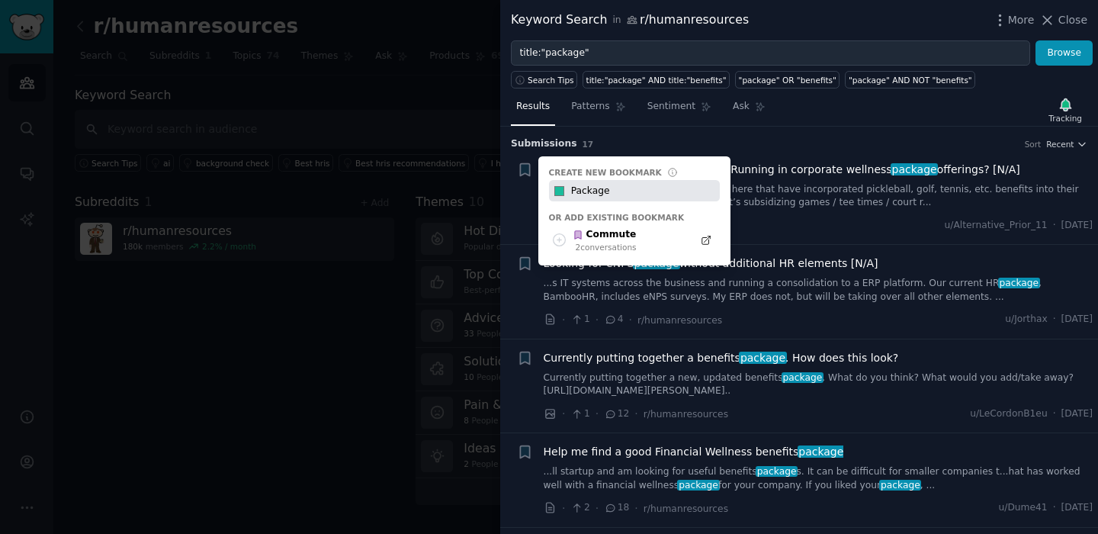
type input "Package"
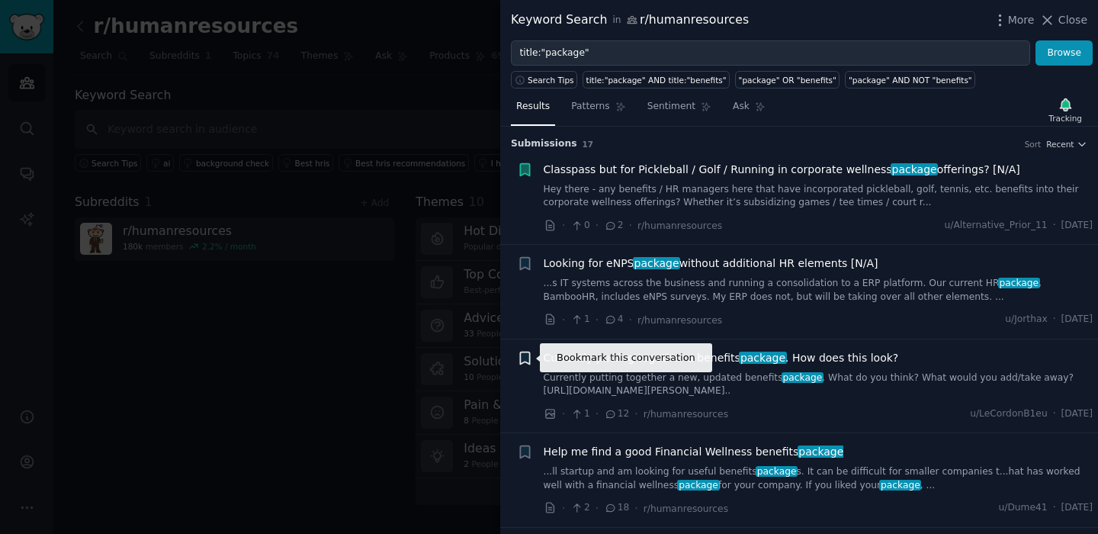
click at [517, 355] on icon "button" at bounding box center [525, 358] width 16 height 16
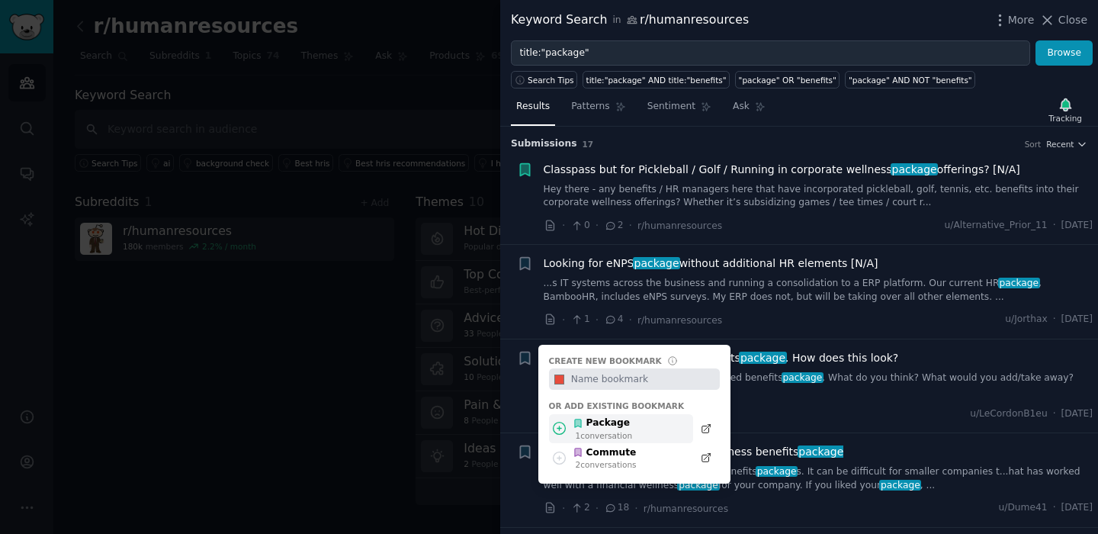
click at [592, 432] on div "1 conversation" at bounding box center [604, 435] width 57 height 11
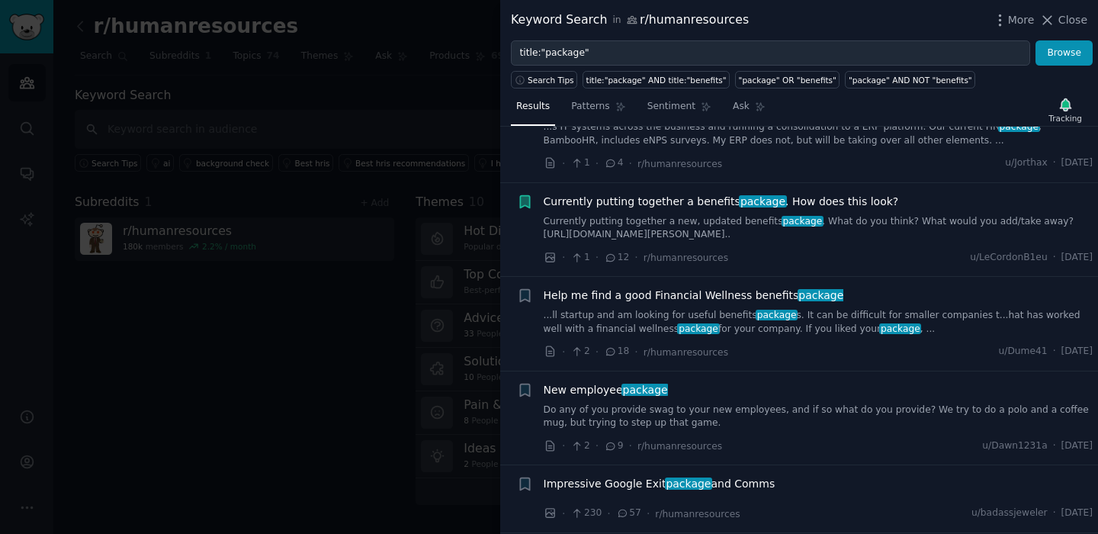
scroll to position [162, 0]
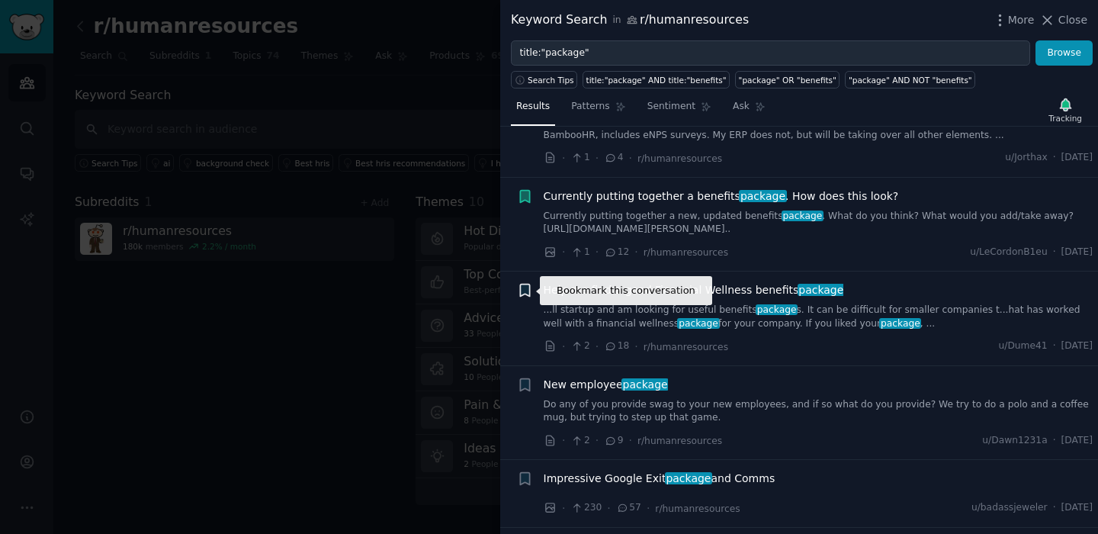
click at [520, 294] on icon "button" at bounding box center [524, 290] width 9 height 12
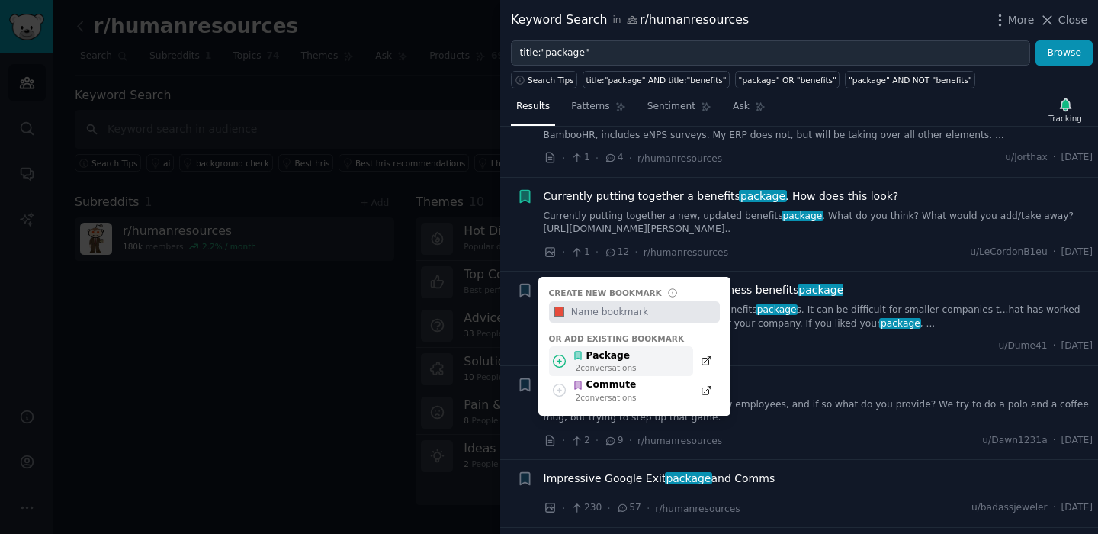
click at [626, 360] on div "Package" at bounding box center [605, 356] width 64 height 14
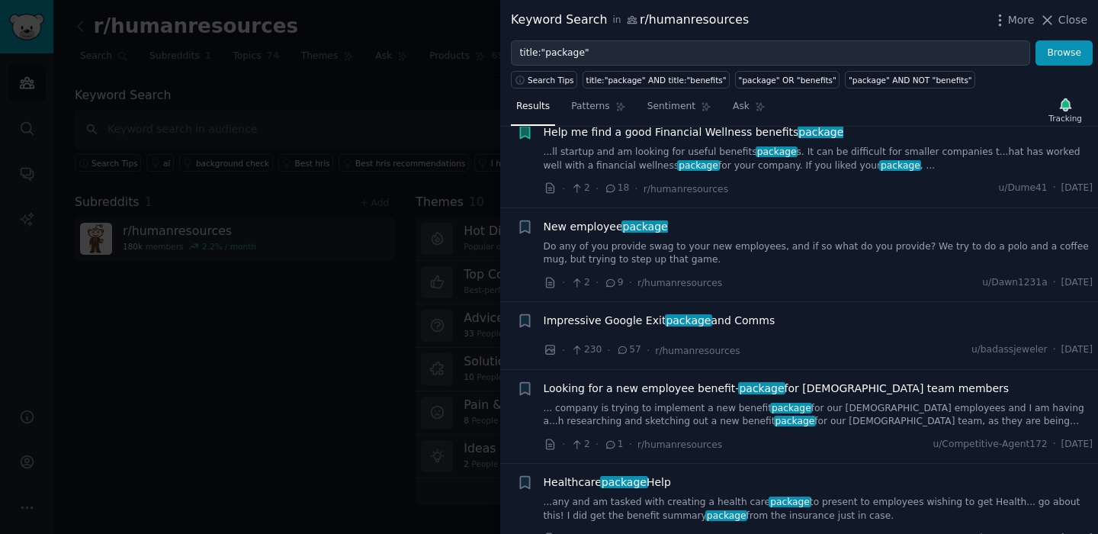
scroll to position [337, 0]
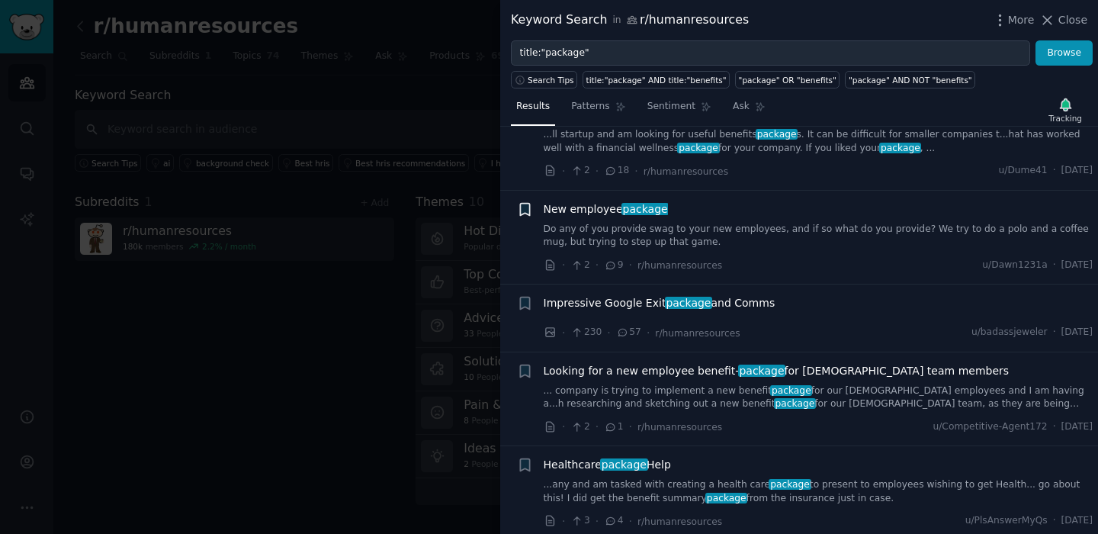
click at [525, 208] on icon "button" at bounding box center [524, 209] width 9 height 12
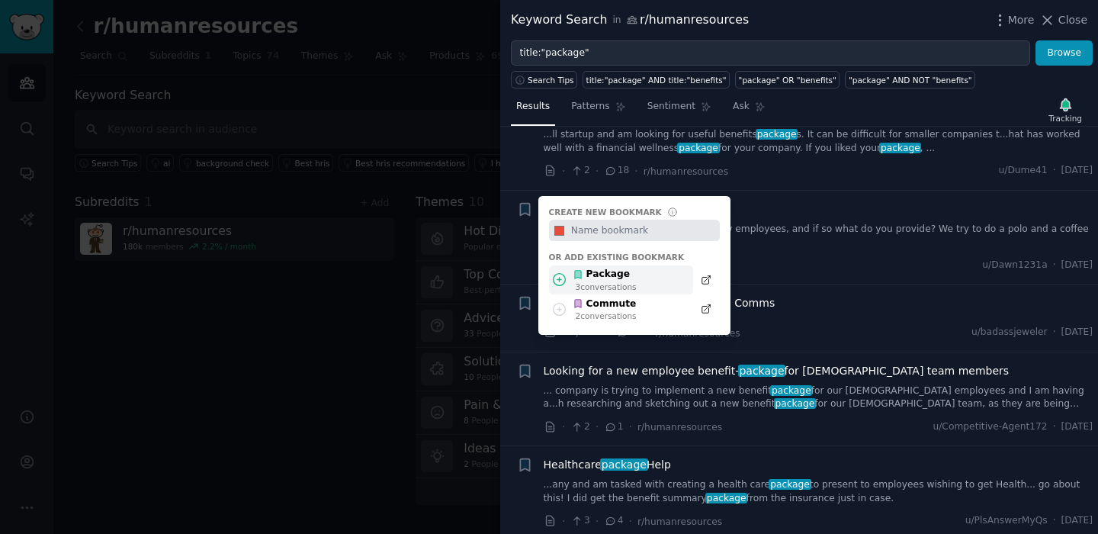
click at [634, 284] on div "3 conversation s" at bounding box center [606, 286] width 61 height 11
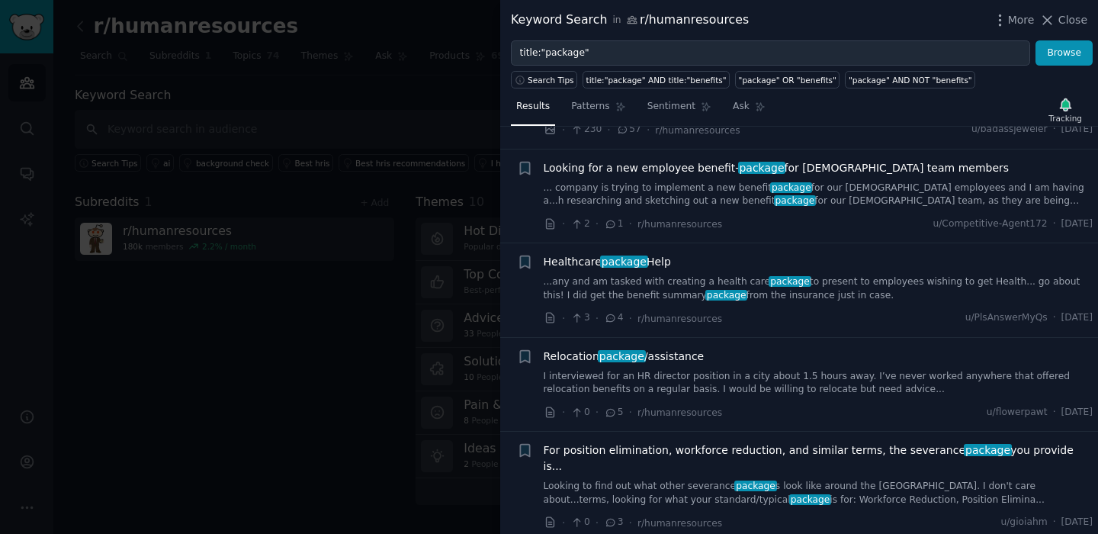
scroll to position [541, 0]
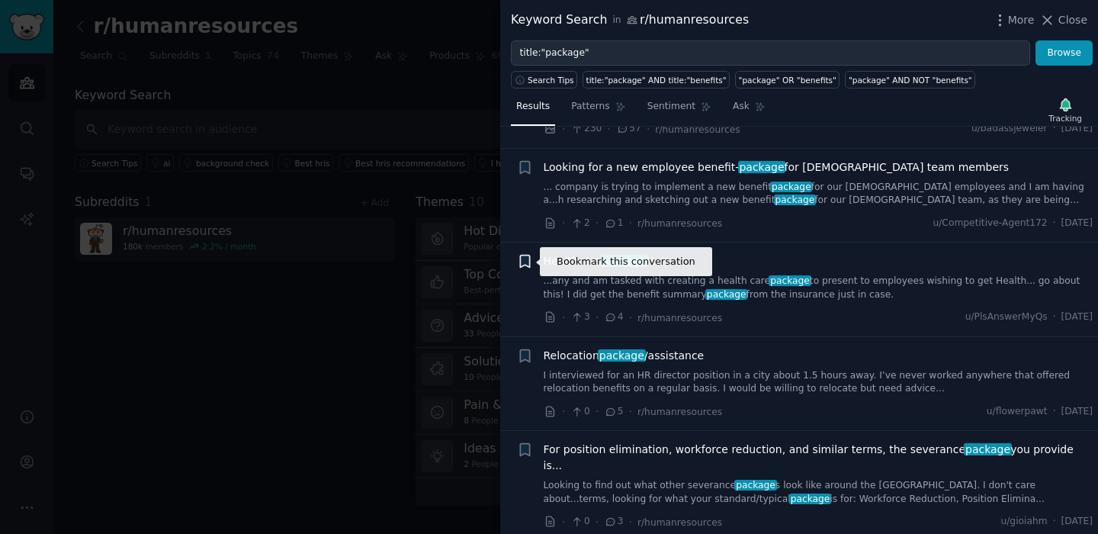
click at [520, 263] on icon "button" at bounding box center [524, 261] width 9 height 12
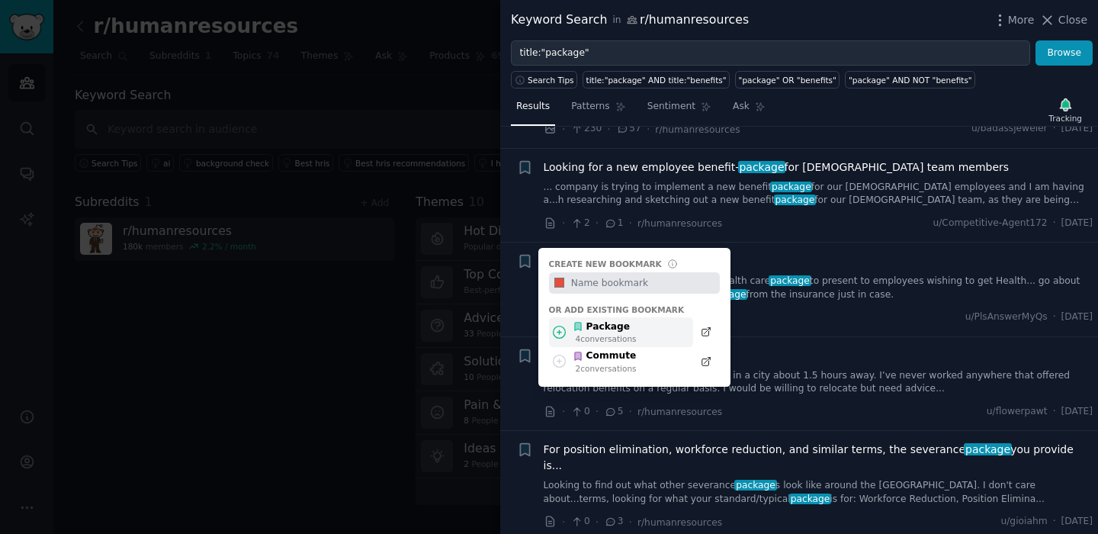
click at [601, 336] on div "4 conversation s" at bounding box center [606, 338] width 61 height 11
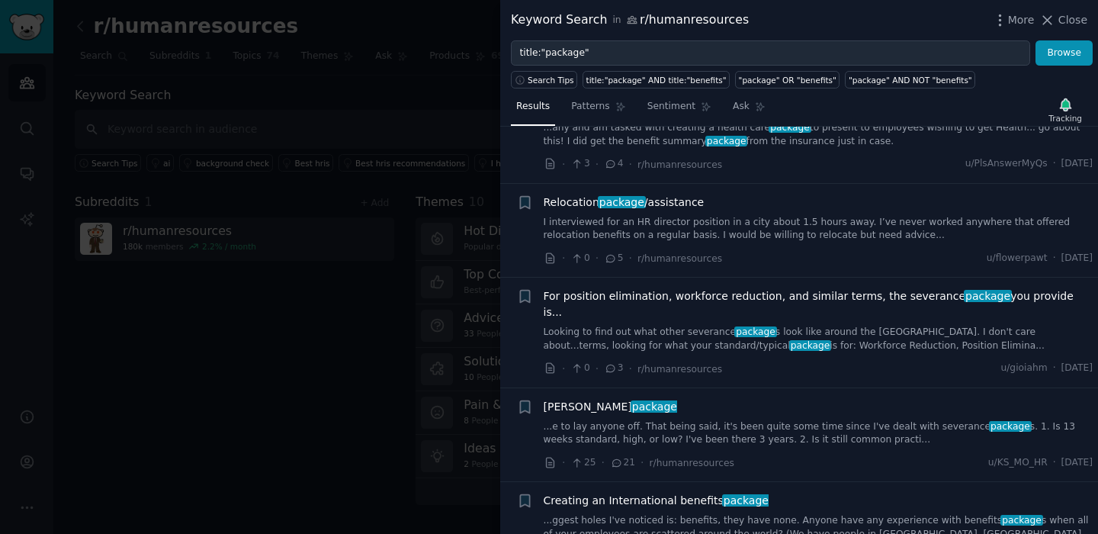
scroll to position [717, 0]
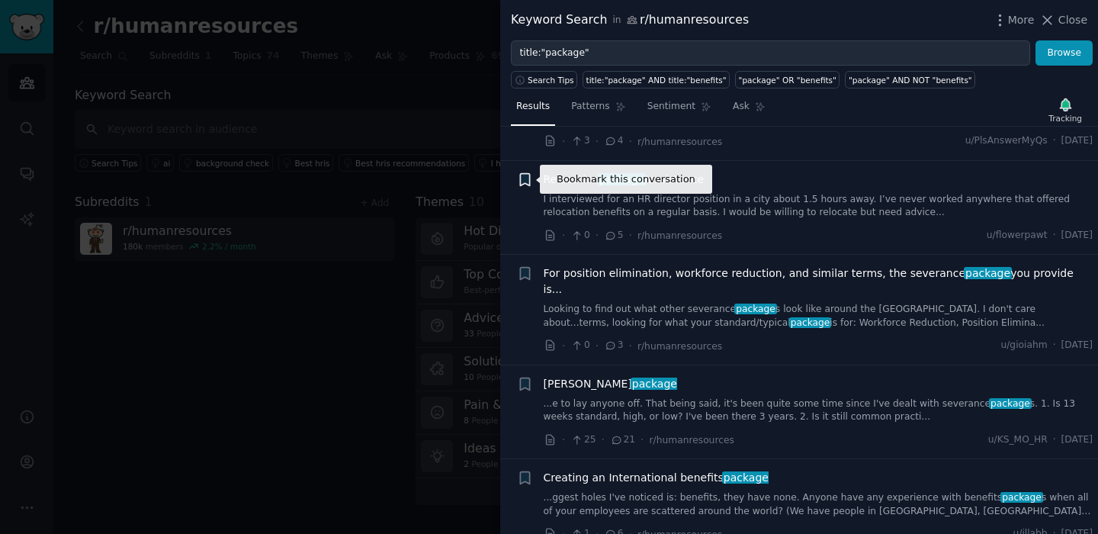
click at [525, 181] on icon "button" at bounding box center [524, 179] width 9 height 12
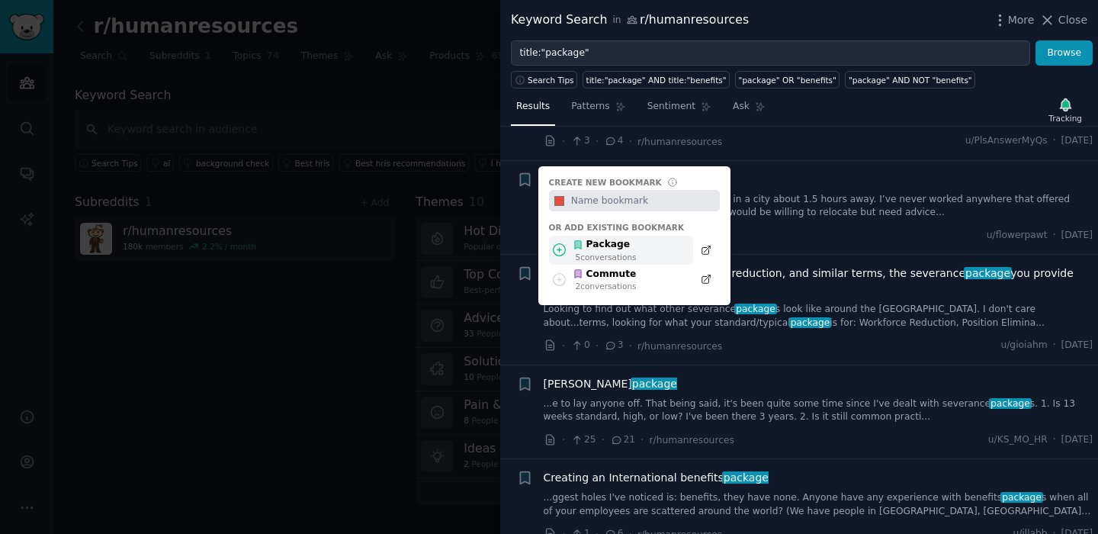
click at [614, 250] on div "Package" at bounding box center [605, 245] width 64 height 14
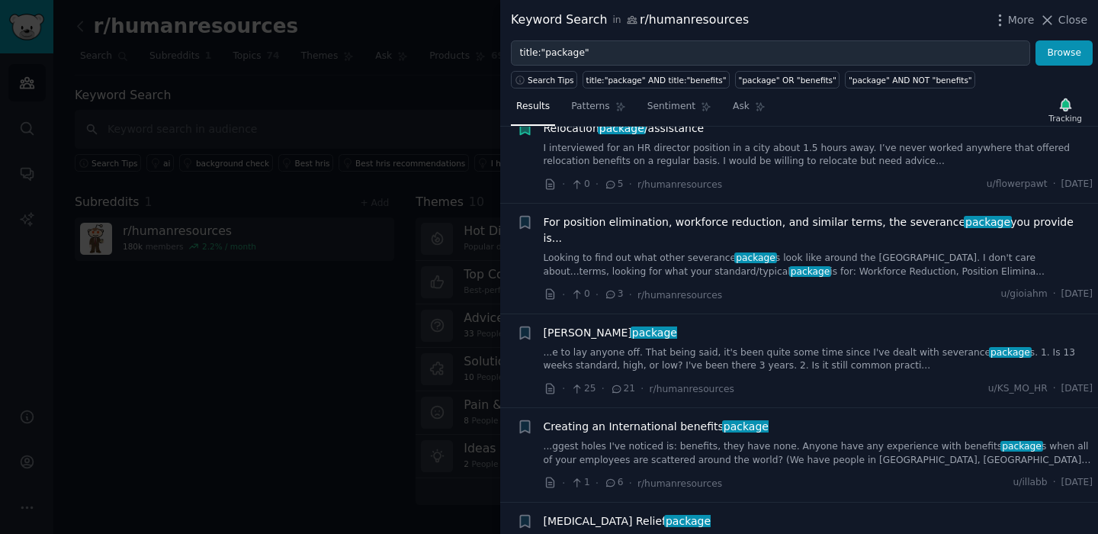
scroll to position [204, 0]
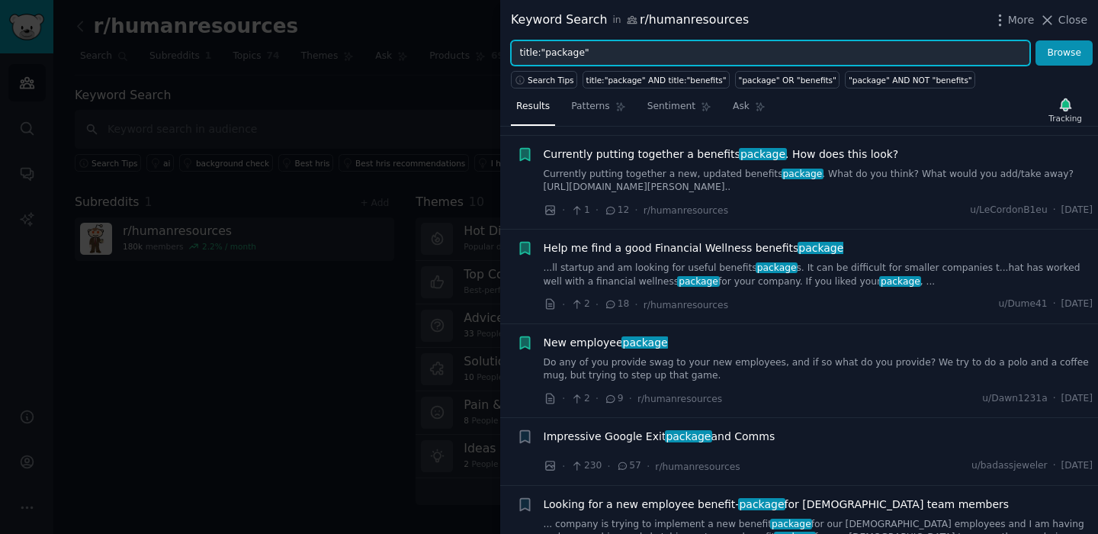
drag, startPoint x: 577, startPoint y: 55, endPoint x: 544, endPoint y: 55, distance: 32.8
click at [544, 55] on input "title:"package"" at bounding box center [770, 53] width 519 height 26
type input "title:"experience""
click at [1035, 40] on button "Browse" at bounding box center [1063, 53] width 57 height 26
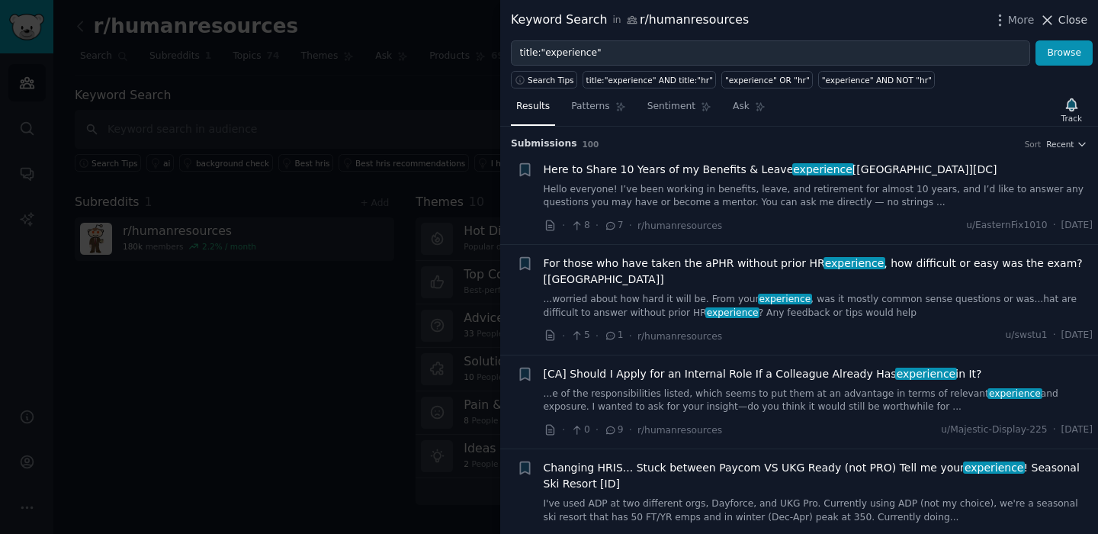
click at [1061, 14] on span "Close" at bounding box center [1072, 20] width 29 height 16
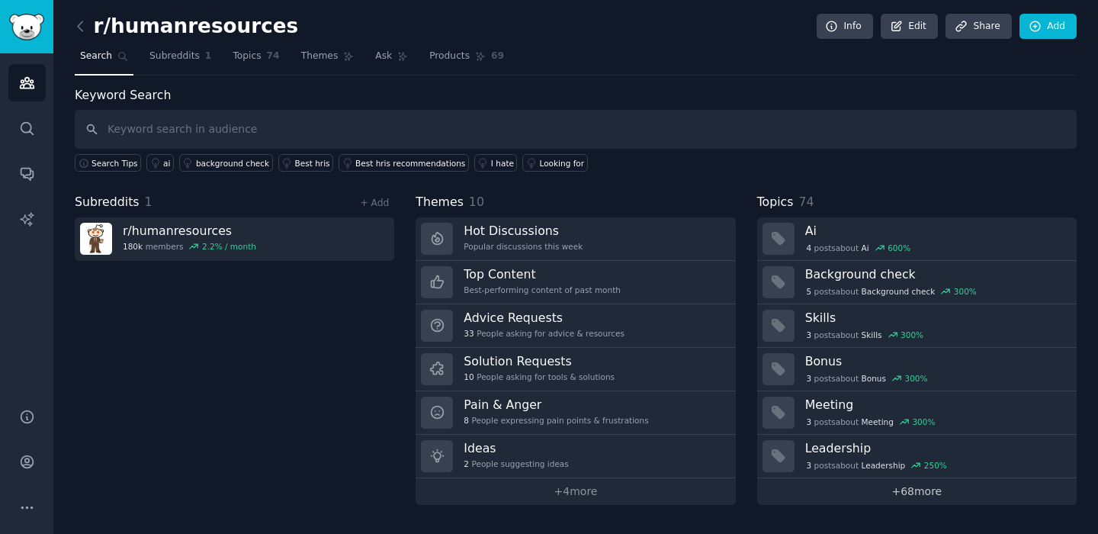
click at [927, 492] on link "+ 68 more" at bounding box center [916, 491] width 319 height 27
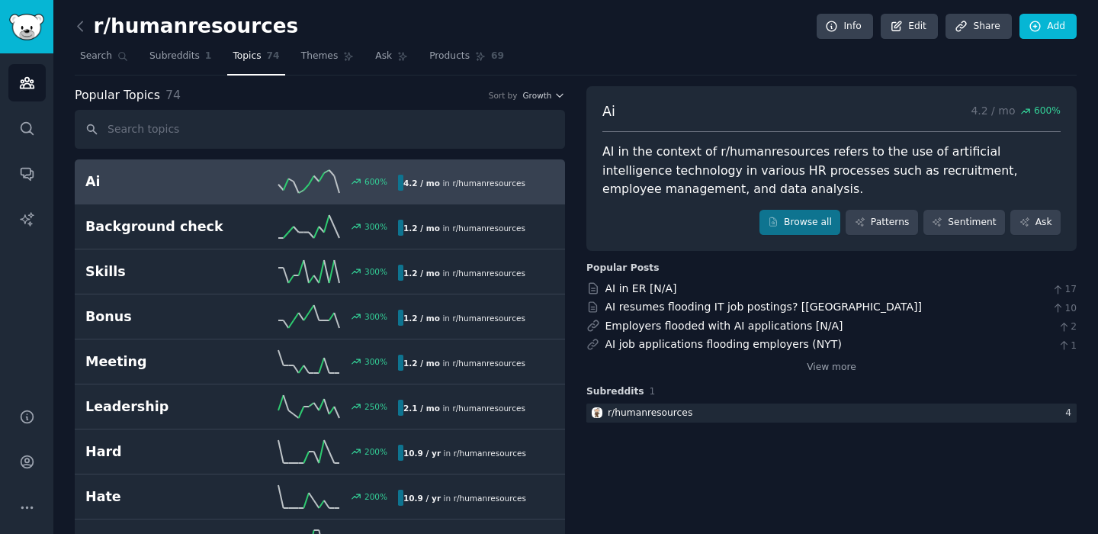
click at [284, 326] on icon at bounding box center [308, 316] width 61 height 23
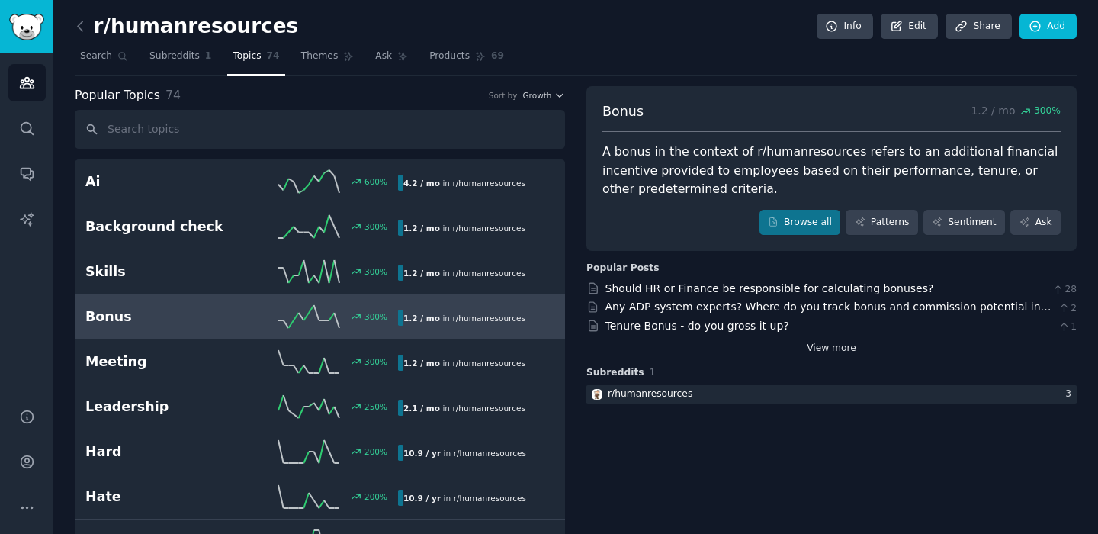
click at [824, 345] on link "View more" at bounding box center [832, 349] width 50 height 14
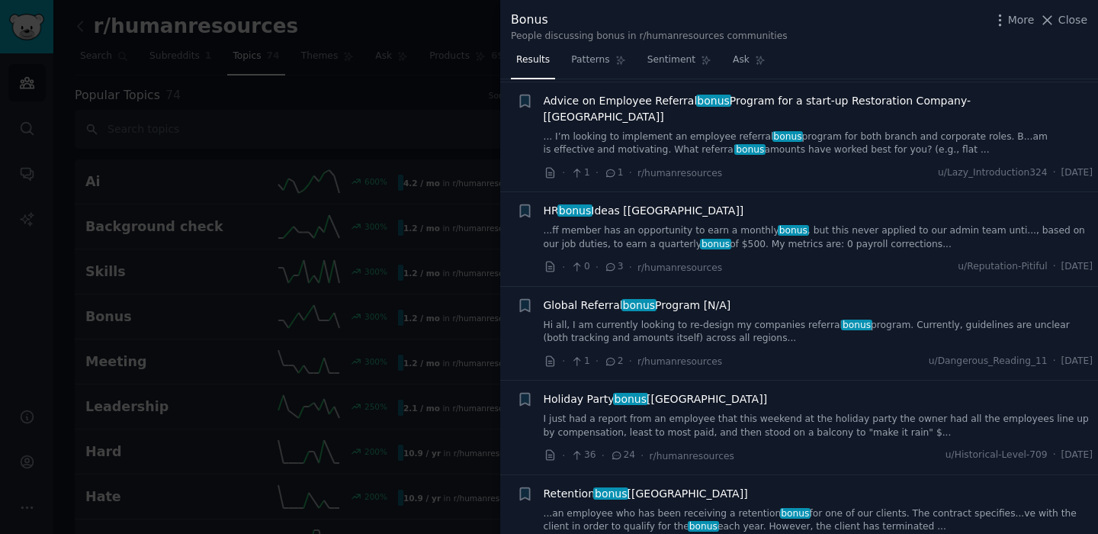
scroll to position [511, 0]
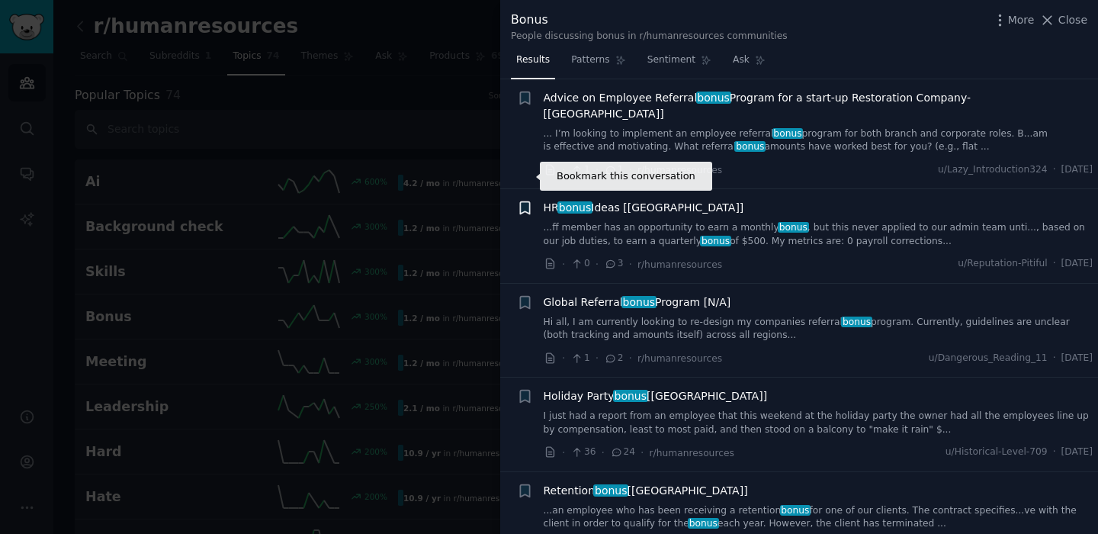
click at [520, 202] on icon "button" at bounding box center [524, 208] width 9 height 12
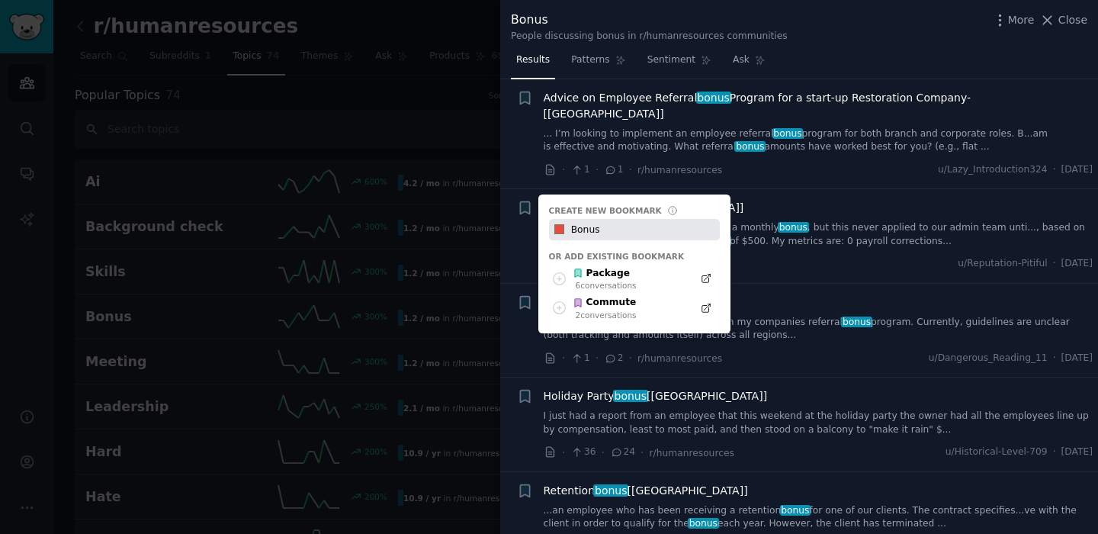
type input "Bonus"
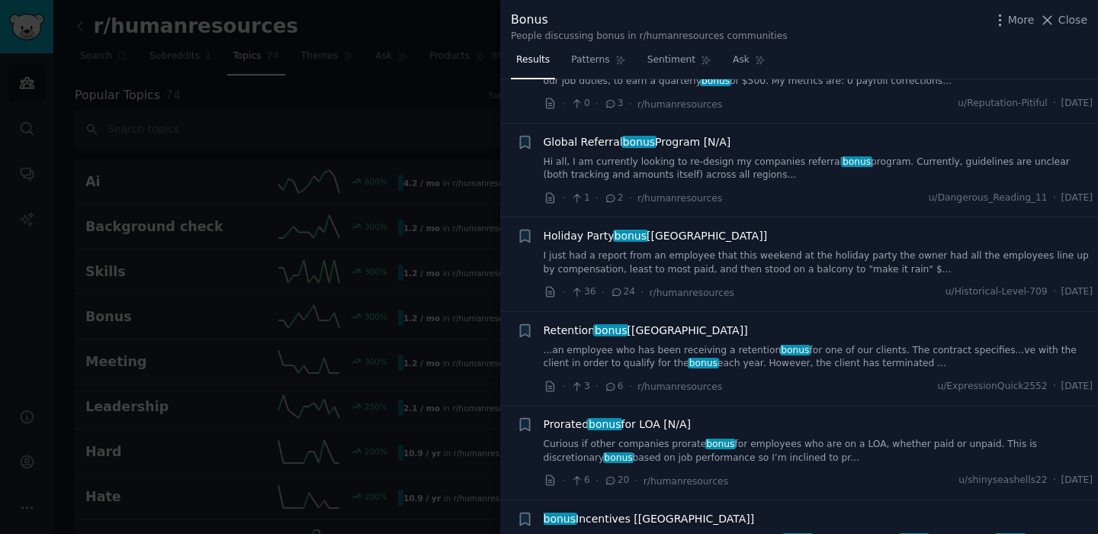
scroll to position [673, 0]
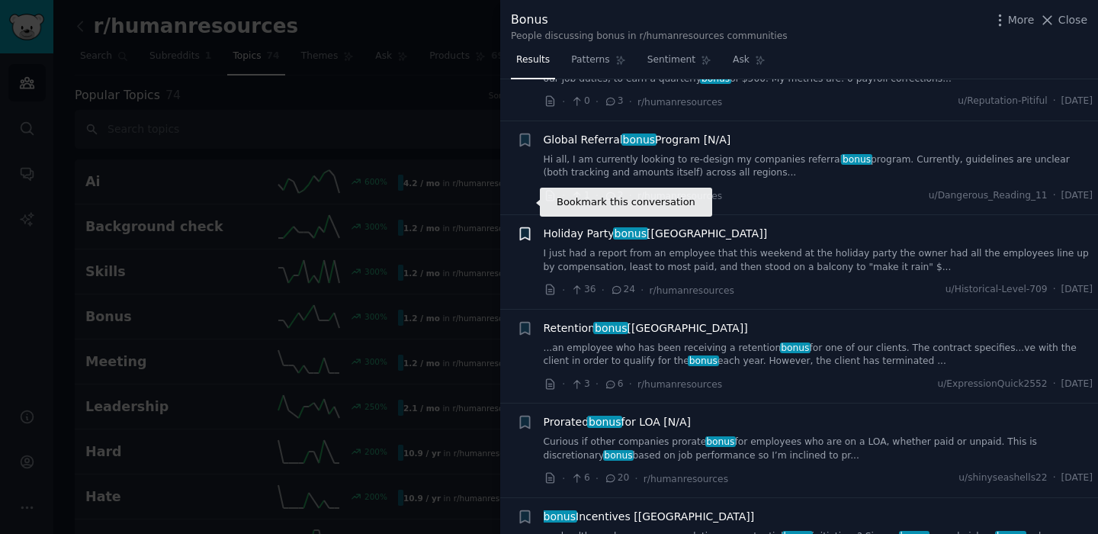
click at [526, 228] on icon "button" at bounding box center [524, 234] width 9 height 12
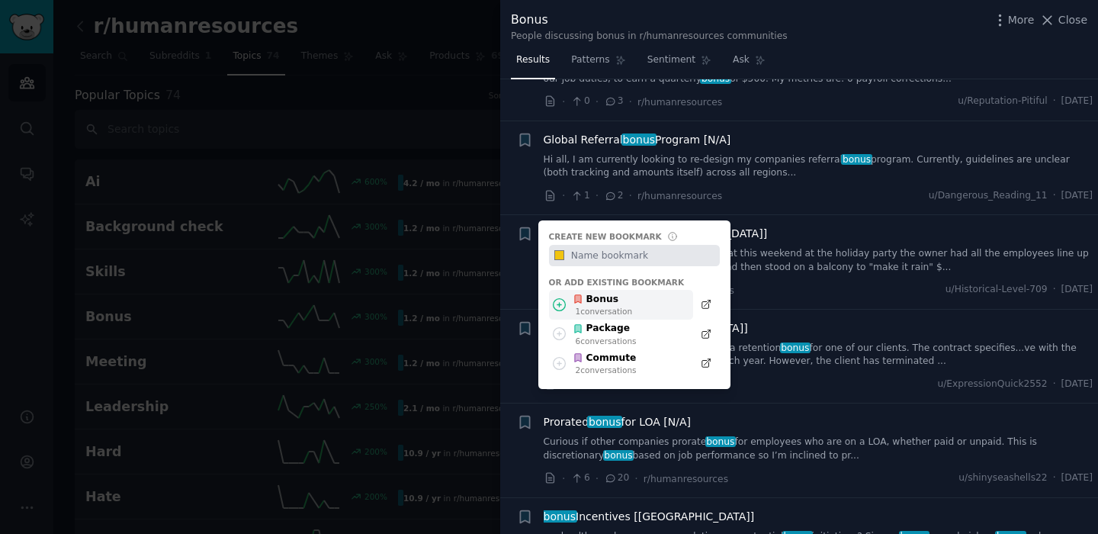
click at [593, 306] on div "1 conversation" at bounding box center [604, 311] width 57 height 11
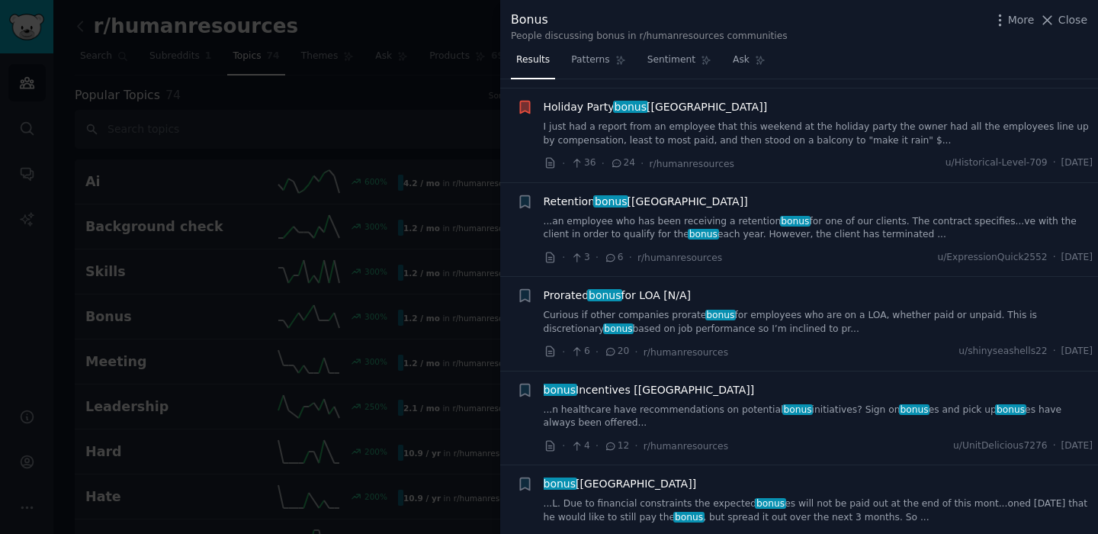
scroll to position [801, 0]
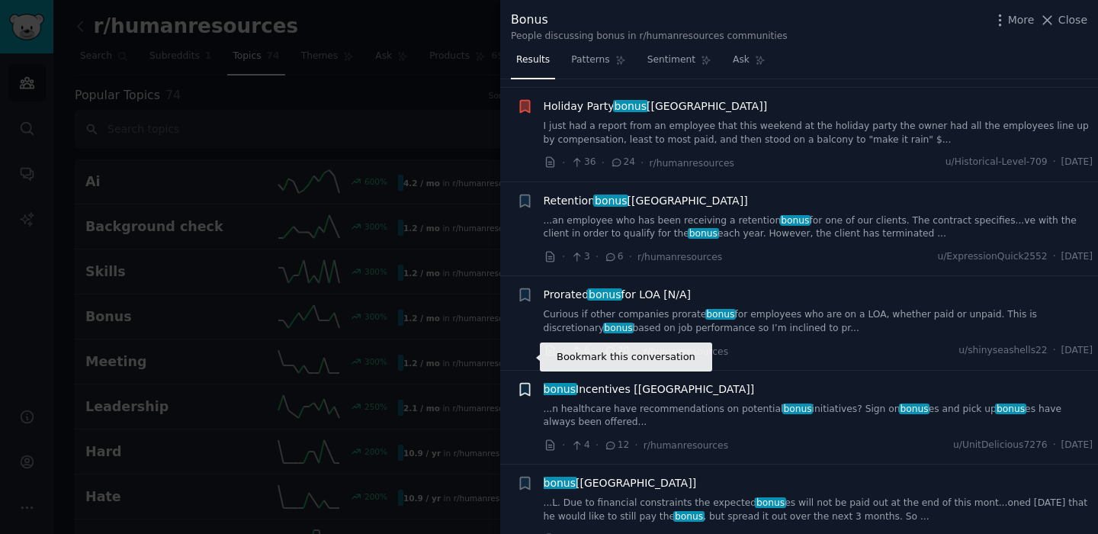
click at [522, 383] on icon "button" at bounding box center [524, 389] width 9 height 12
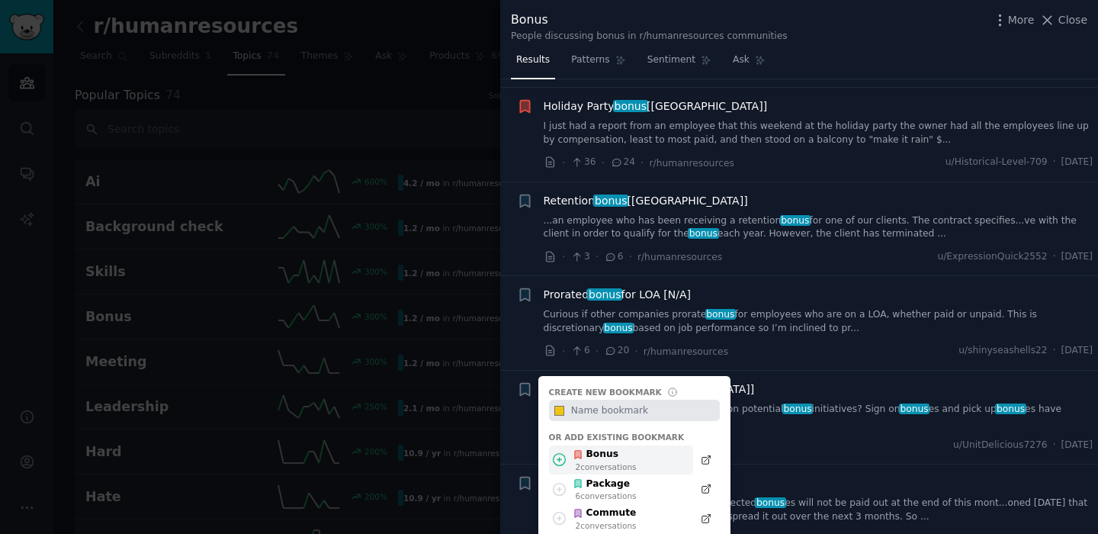
click at [593, 448] on div "Bonus" at bounding box center [605, 455] width 64 height 14
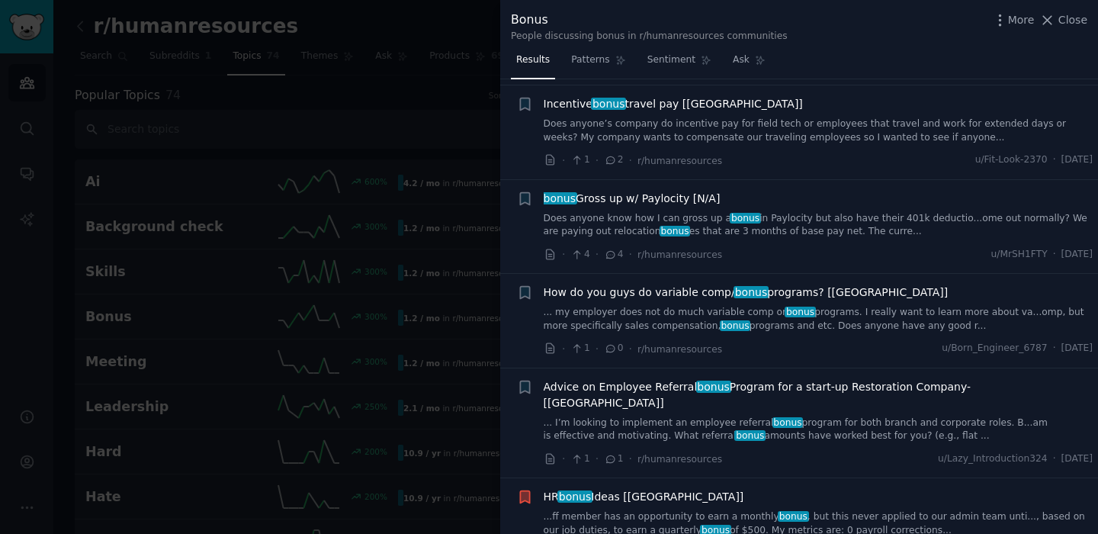
scroll to position [0, 0]
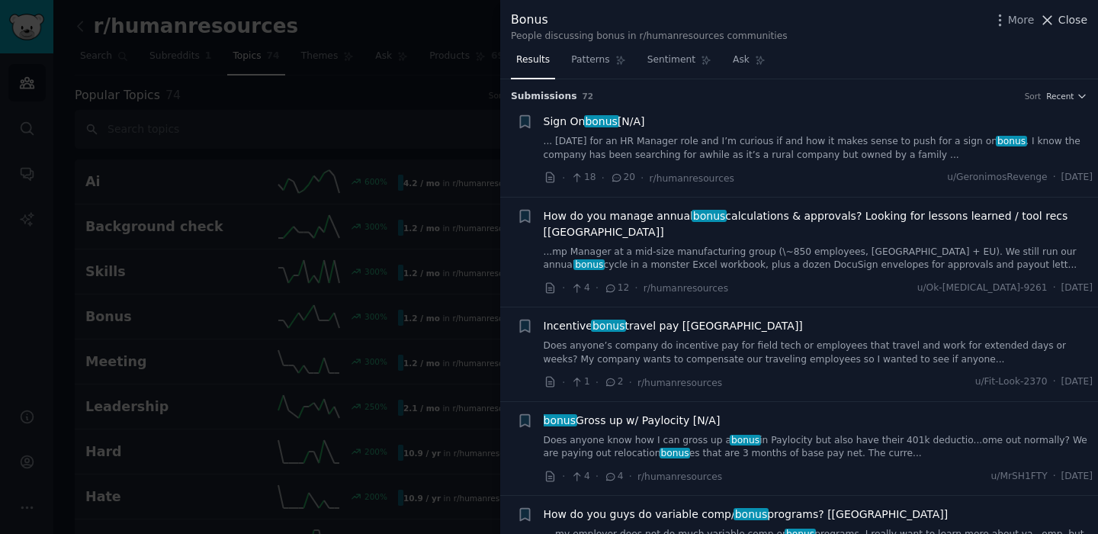
click at [1065, 18] on span "Close" at bounding box center [1072, 20] width 29 height 16
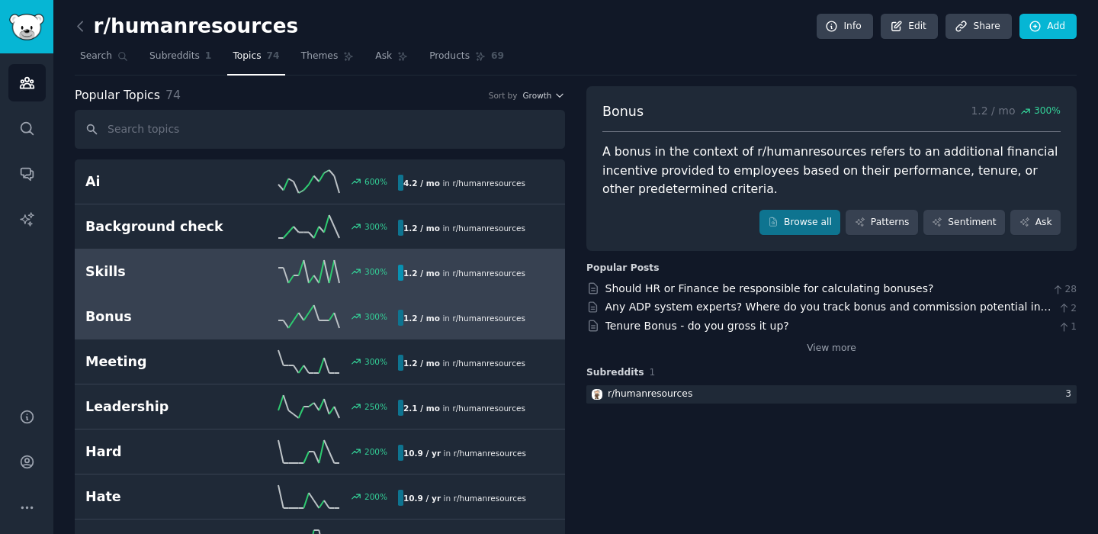
click at [272, 275] on div "300 %" at bounding box center [320, 271] width 156 height 23
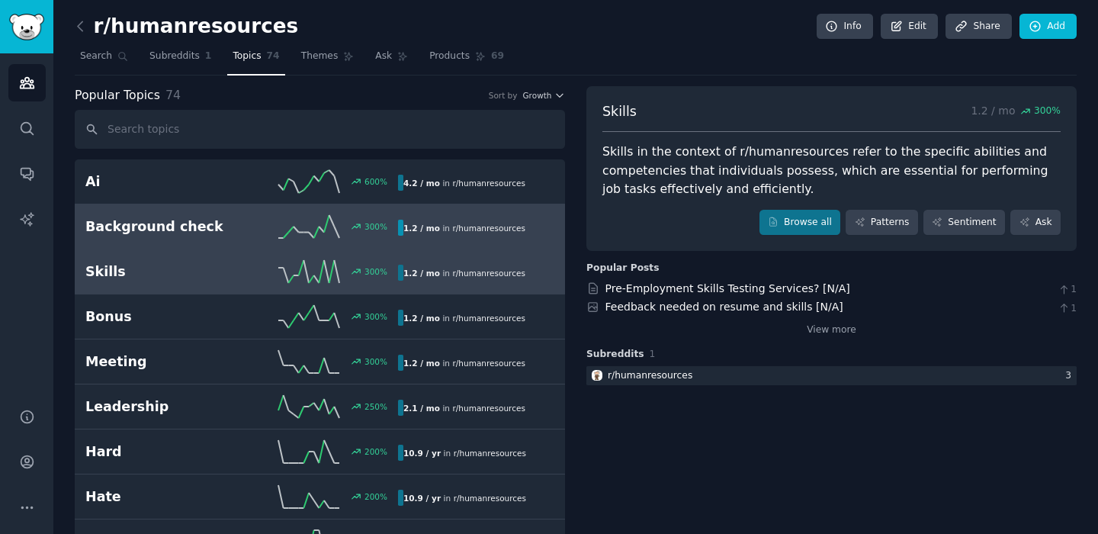
click at [249, 241] on link "Background check 300 % 1.2 / mo in r/ humanresources 300% increase in mentions …" at bounding box center [320, 226] width 490 height 45
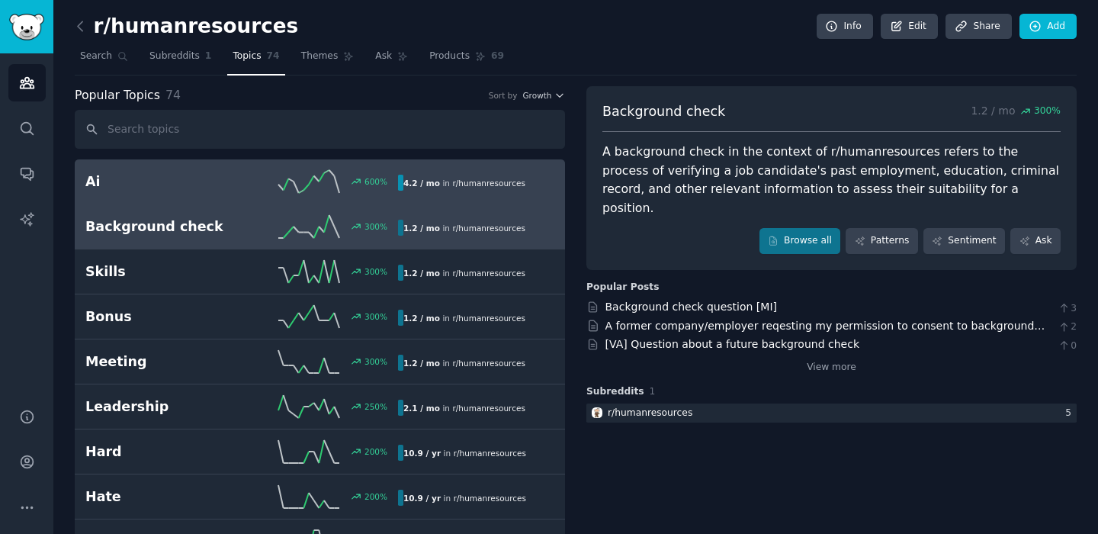
click at [255, 196] on link "Ai 600 % 4.2 / mo in r/ humanresources" at bounding box center [320, 181] width 490 height 45
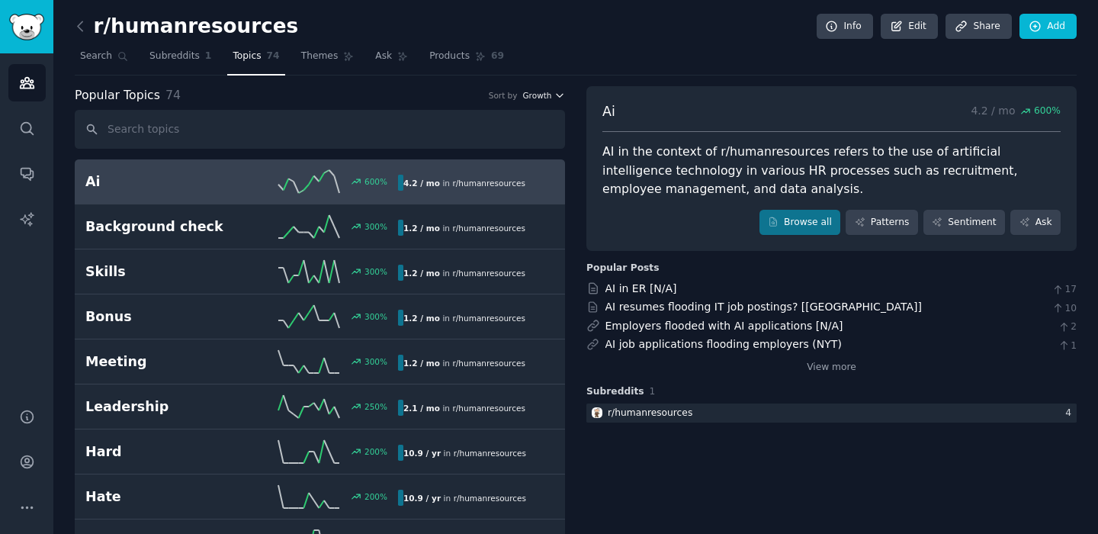
click at [533, 98] on span "Growth" at bounding box center [536, 95] width 29 height 11
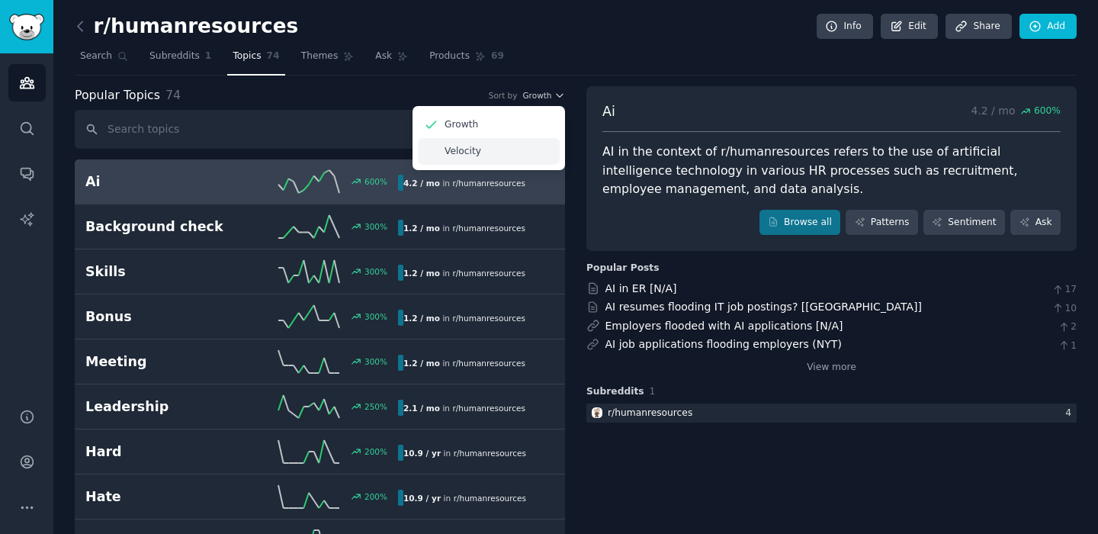
click at [499, 147] on div "Velocity" at bounding box center [489, 151] width 142 height 27
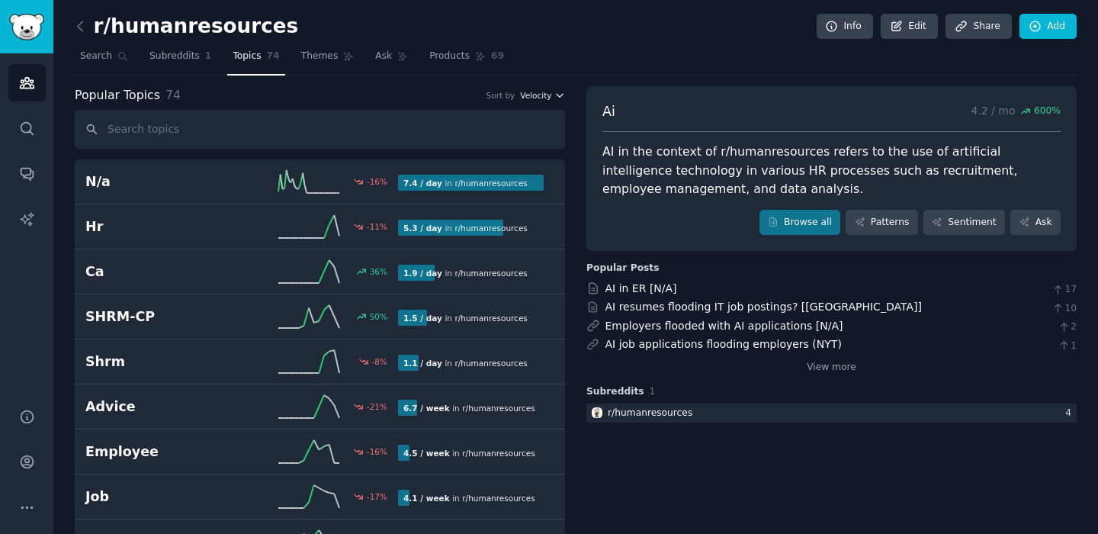
click at [541, 97] on span "Velocity" at bounding box center [535, 95] width 31 height 11
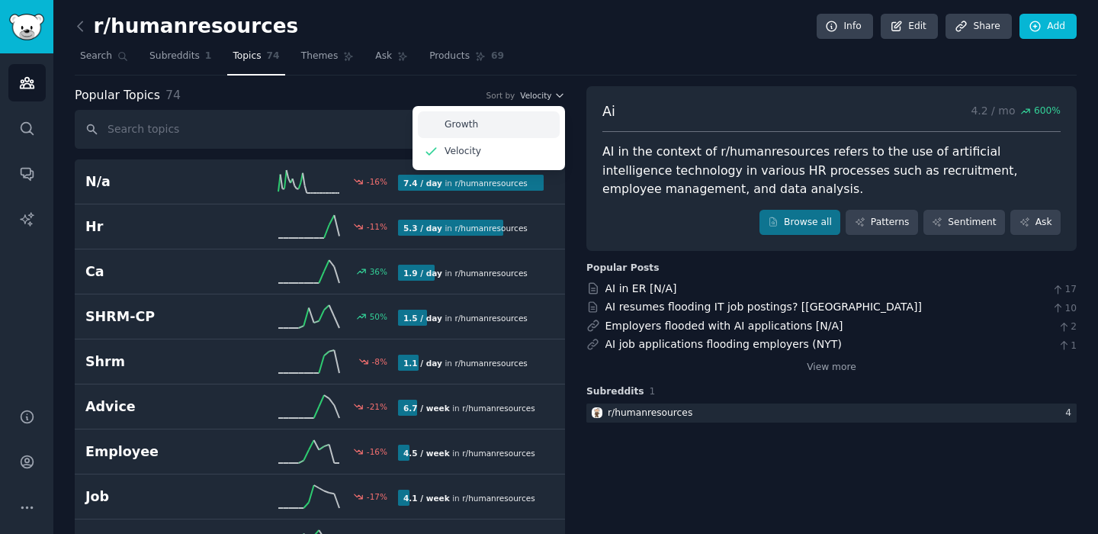
click at [498, 126] on div "Growth" at bounding box center [489, 124] width 142 height 27
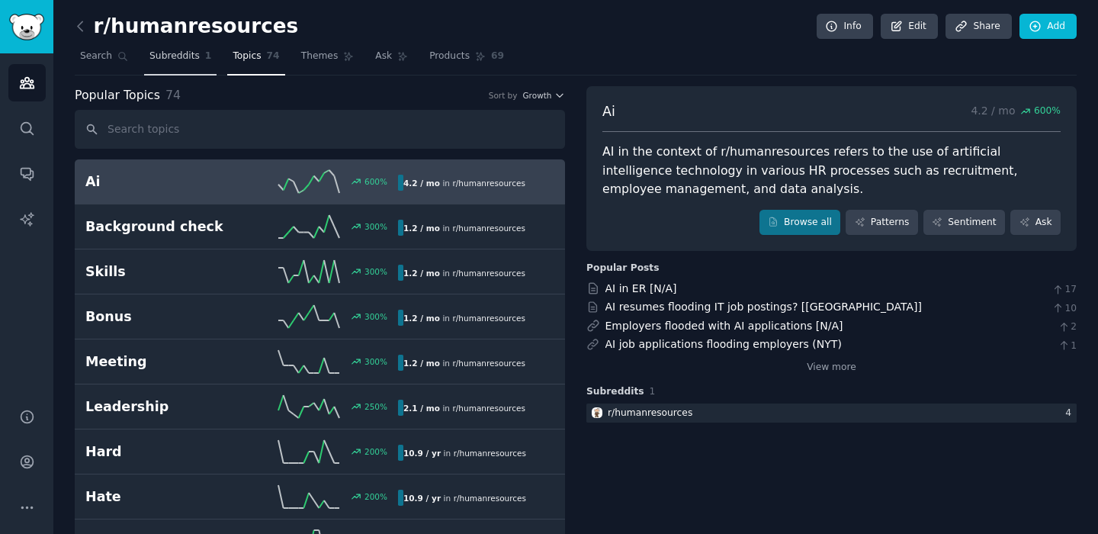
click at [210, 63] on link "Subreddits 1" at bounding box center [180, 59] width 72 height 31
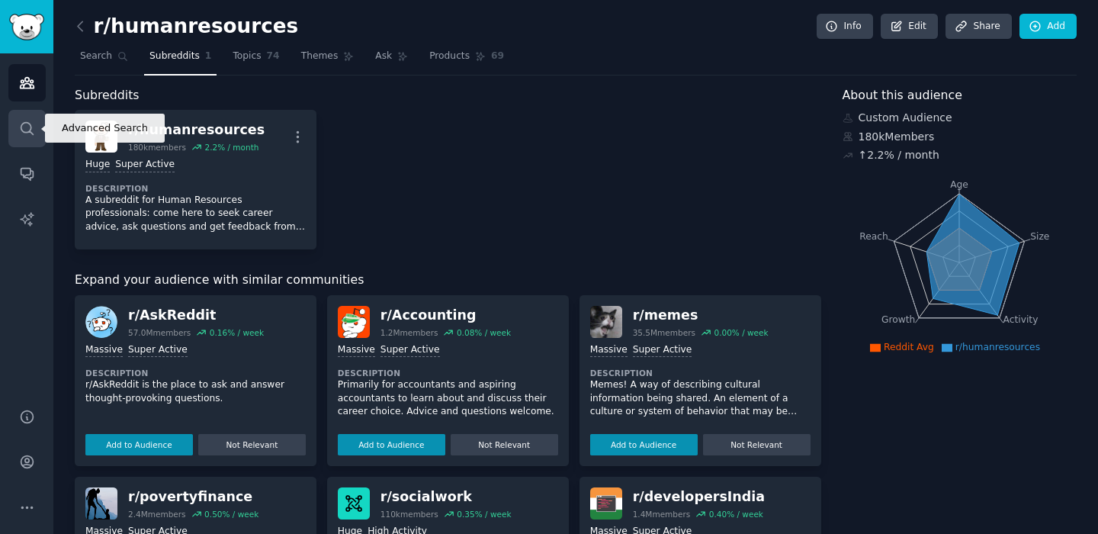
click at [26, 141] on link "Search" at bounding box center [26, 128] width 37 height 37
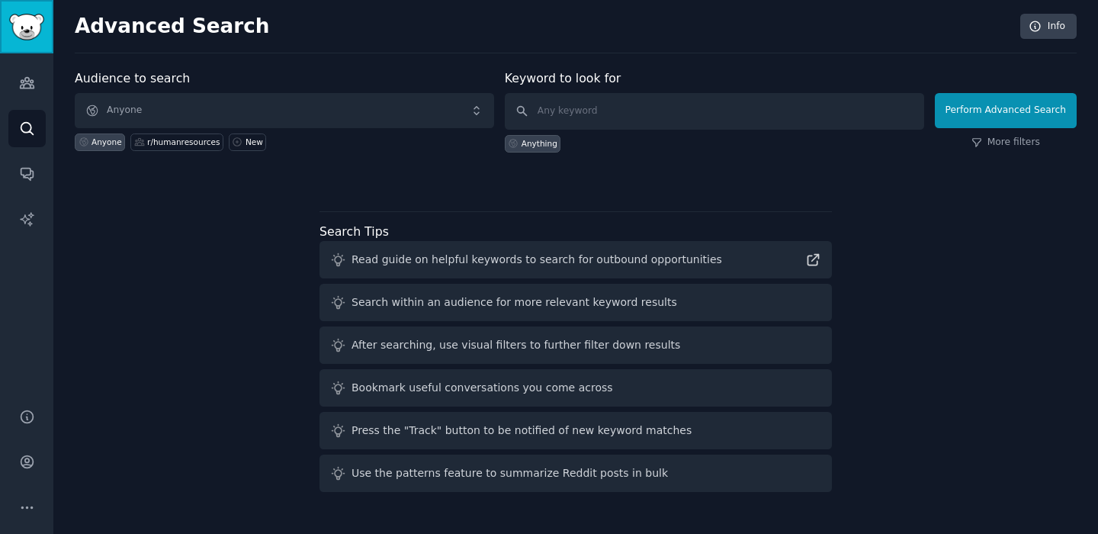
click at [25, 43] on link "Sidebar" at bounding box center [26, 26] width 53 height 53
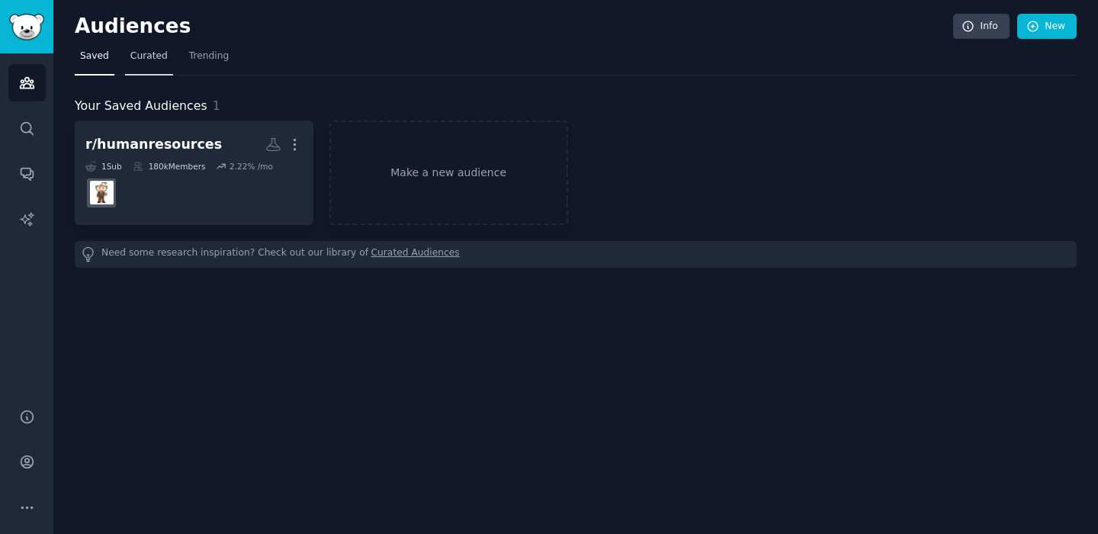
click at [157, 53] on span "Curated" at bounding box center [148, 57] width 37 height 14
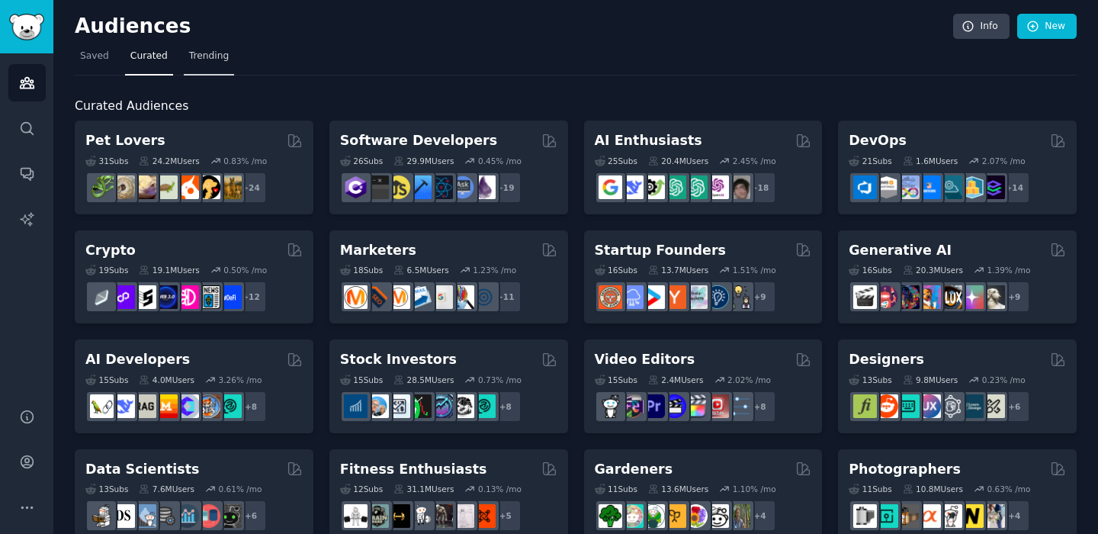
click at [223, 56] on span "Trending" at bounding box center [209, 57] width 40 height 14
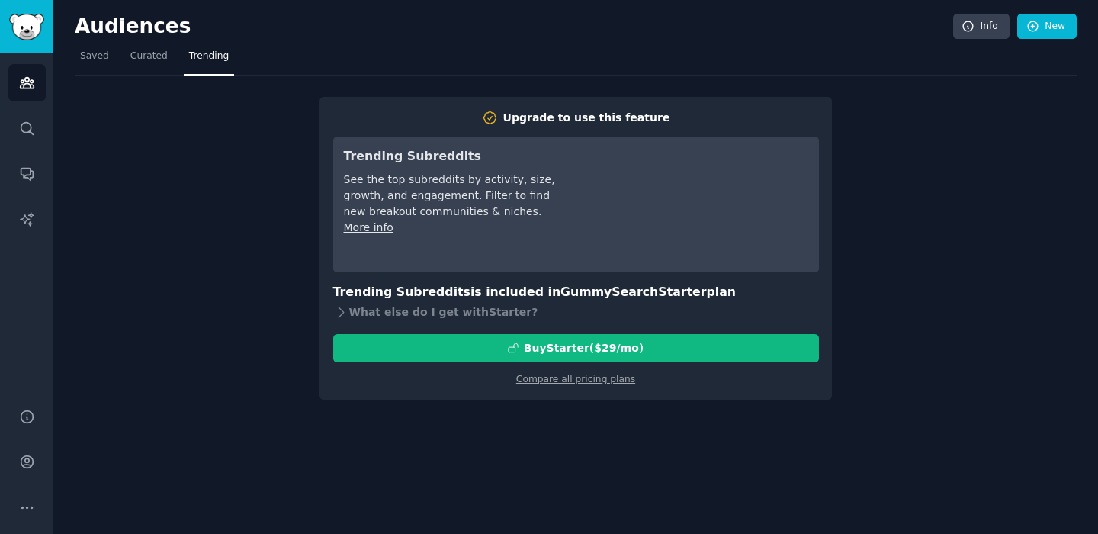
click at [258, 200] on div "Upgrade to use this feature Trending Subreddits See the top subreddits by activ…" at bounding box center [576, 237] width 1002 height 324
click at [47, 131] on div "Audiences Search Conversations AI Reports" at bounding box center [26, 221] width 53 height 336
click at [14, 127] on link "Search" at bounding box center [26, 128] width 37 height 37
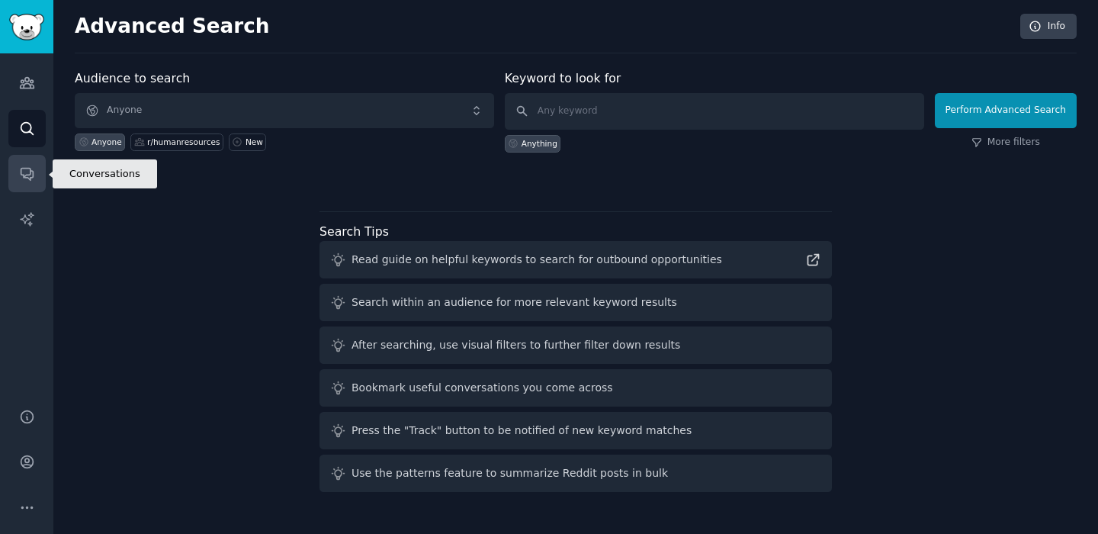
click at [23, 176] on icon "Sidebar" at bounding box center [27, 175] width 12 height 12
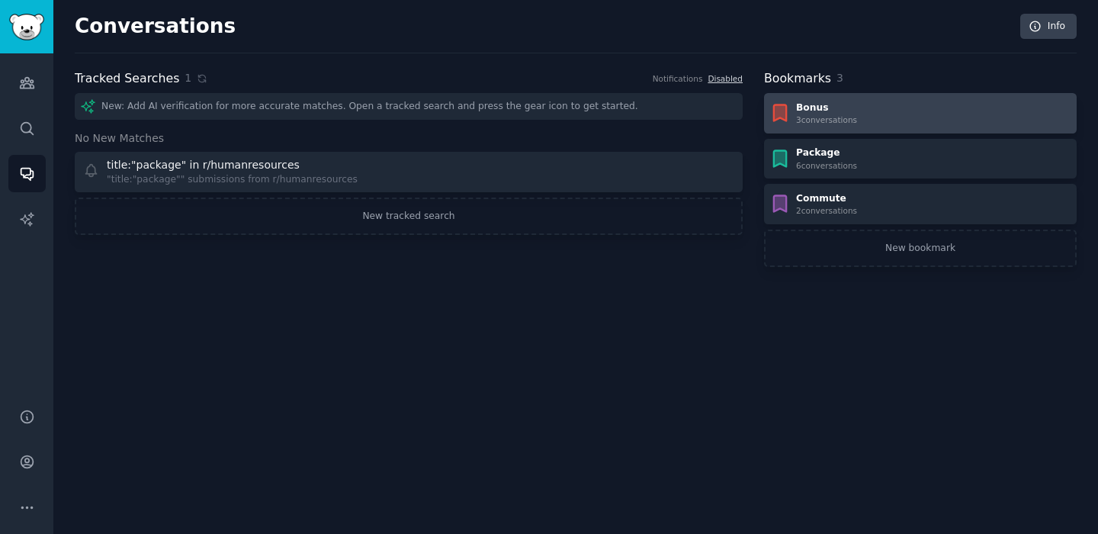
click at [798, 110] on div "Bonus" at bounding box center [826, 108] width 61 height 14
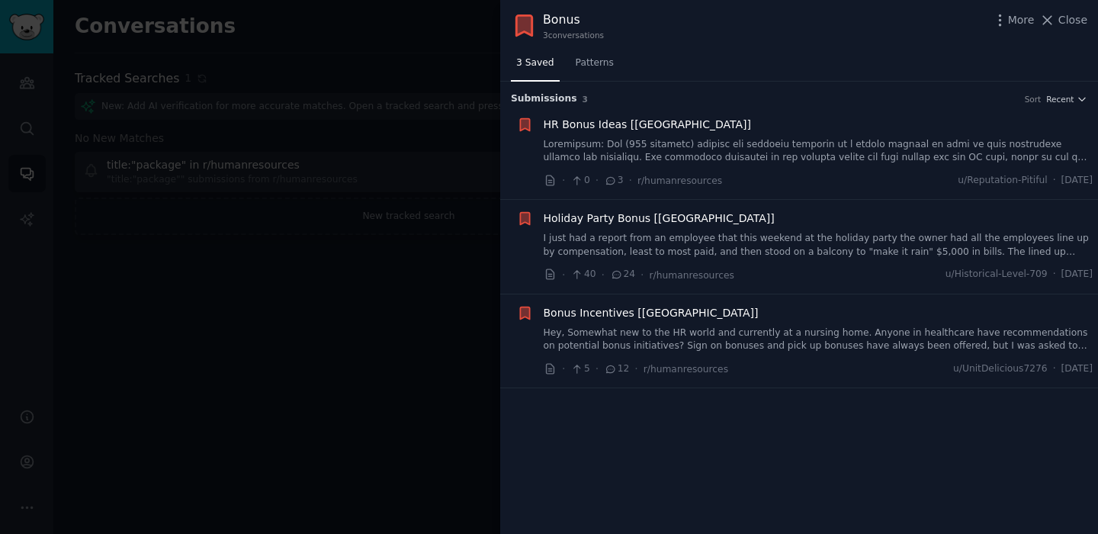
click at [612, 125] on span "HR Bonus Ideas [NC]" at bounding box center [647, 125] width 207 height 16
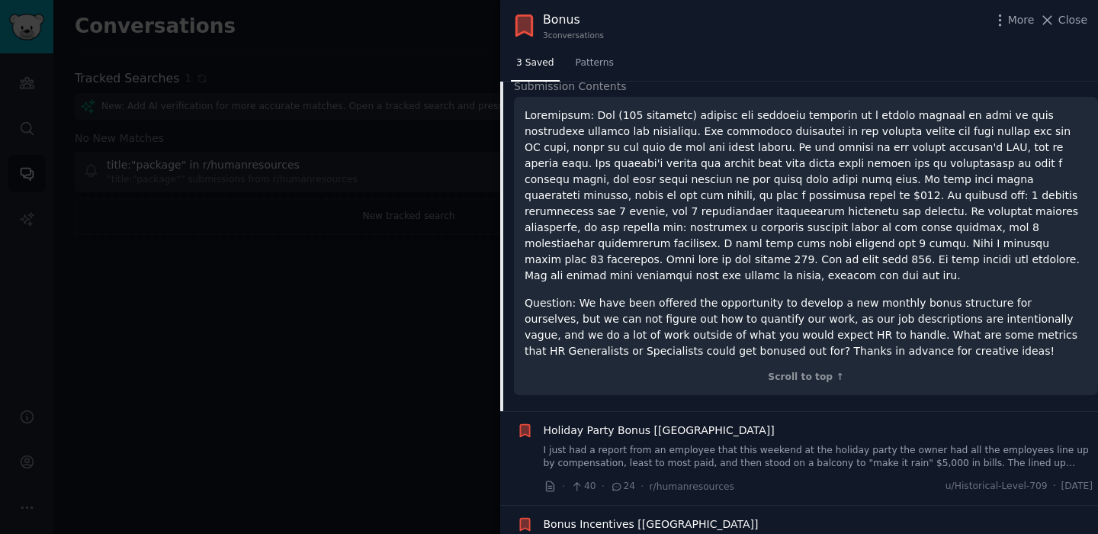
scroll to position [191, 0]
